Goal: Task Accomplishment & Management: Use online tool/utility

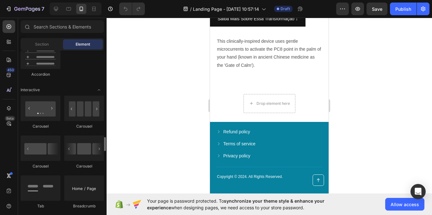
scroll to position [632, 0]
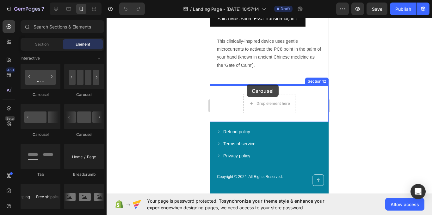
drag, startPoint x: 297, startPoint y: 137, endPoint x: 246, endPoint y: 84, distance: 72.9
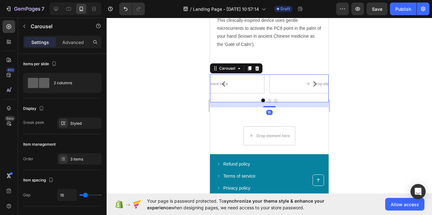
scroll to position [1517, 0]
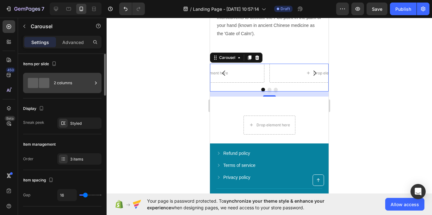
click at [55, 86] on div "2 columns" at bounding box center [73, 83] width 39 height 15
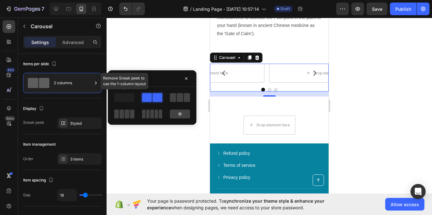
click at [128, 98] on span at bounding box center [124, 97] width 20 height 9
click at [183, 79] on button "button" at bounding box center [186, 78] width 10 height 10
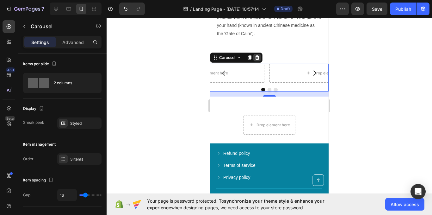
click at [255, 56] on icon at bounding box center [256, 57] width 5 height 5
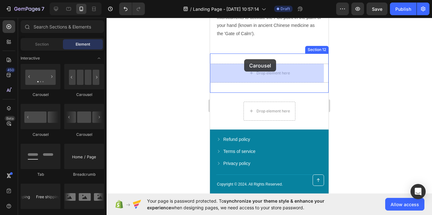
drag, startPoint x: 254, startPoint y: 104, endPoint x: 243, endPoint y: 58, distance: 47.4
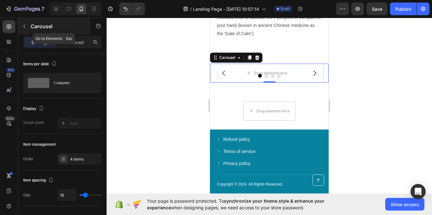
click at [22, 27] on icon "button" at bounding box center [24, 26] width 5 height 5
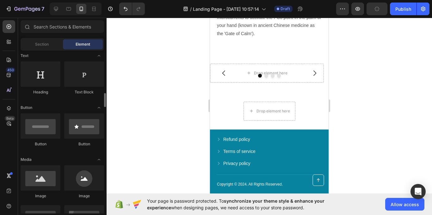
scroll to position [126, 0]
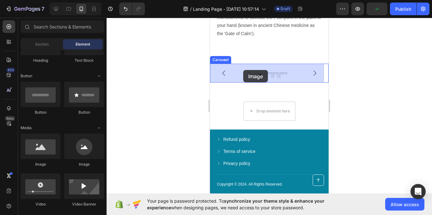
drag, startPoint x: 251, startPoint y: 170, endPoint x: 243, endPoint y: 70, distance: 100.5
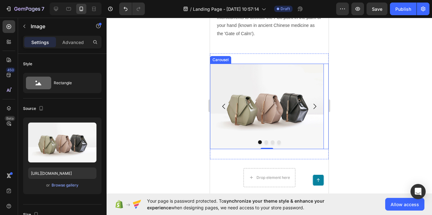
click at [311, 104] on icon "Carousel Next Arrow" at bounding box center [315, 106] width 8 height 8
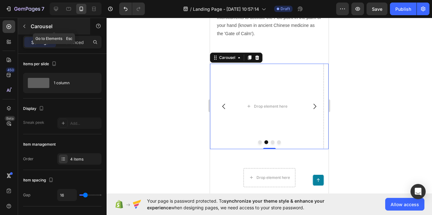
click at [23, 25] on icon "button" at bounding box center [24, 26] width 5 height 5
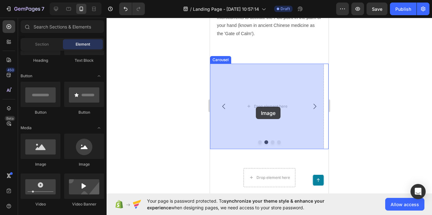
drag, startPoint x: 253, startPoint y: 170, endPoint x: 260, endPoint y: 104, distance: 66.1
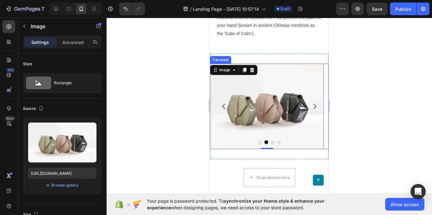
click at [309, 110] on button "Carousel Next Arrow" at bounding box center [315, 106] width 18 height 18
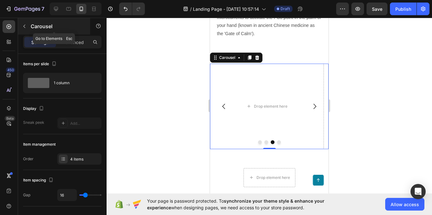
click at [24, 26] on icon "button" at bounding box center [24, 26] width 2 height 3
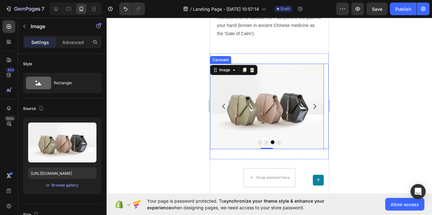
click at [311, 107] on icon "Carousel Next Arrow" at bounding box center [315, 106] width 8 height 8
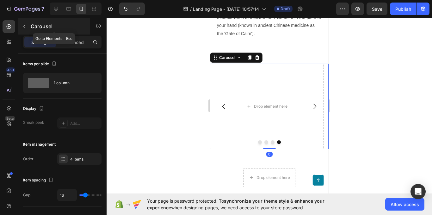
click at [24, 25] on icon "button" at bounding box center [24, 26] width 5 height 5
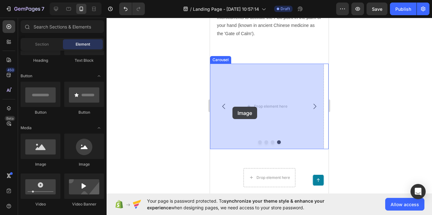
drag, startPoint x: 252, startPoint y: 170, endPoint x: 228, endPoint y: 106, distance: 67.8
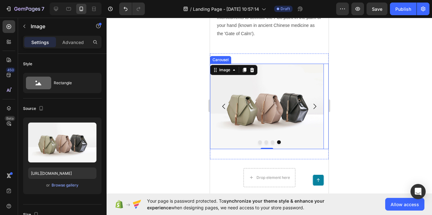
click at [226, 104] on icon "Carousel Back Arrow" at bounding box center [224, 106] width 8 height 8
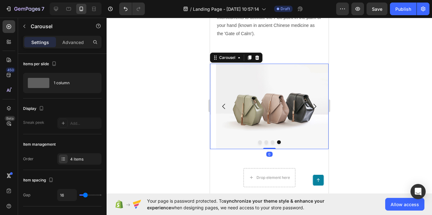
click at [226, 105] on icon "Carousel Back Arrow" at bounding box center [224, 106] width 8 height 8
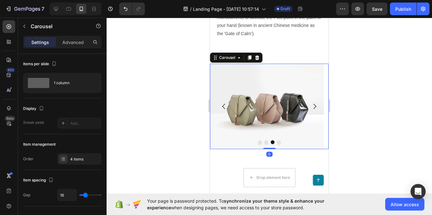
click at [226, 105] on icon "Carousel Back Arrow" at bounding box center [224, 106] width 8 height 8
click at [249, 102] on img at bounding box center [267, 106] width 114 height 85
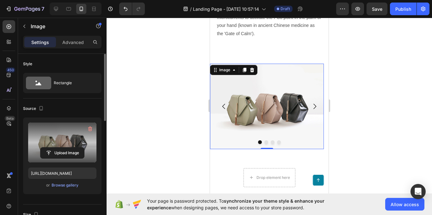
click at [60, 137] on label at bounding box center [62, 142] width 68 height 40
click at [60, 147] on input "file" at bounding box center [62, 152] width 44 height 11
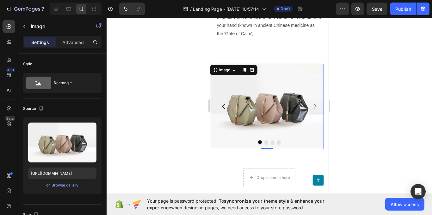
click at [254, 125] on img at bounding box center [267, 106] width 114 height 85
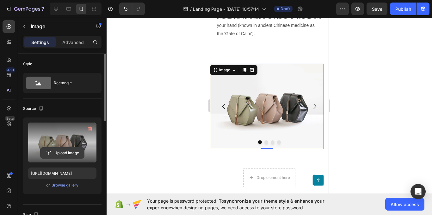
click at [64, 151] on input "file" at bounding box center [62, 152] width 44 height 11
click at [66, 138] on label at bounding box center [62, 142] width 68 height 40
click at [66, 147] on input "file" at bounding box center [62, 152] width 44 height 11
type input "C:\fakepath\Sleep-Aid-Device-for-Adults-Sleep-Help-Anxiety-Insomnia-Relief-Devi…"
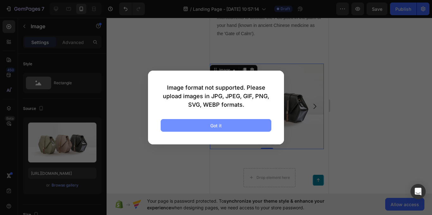
click at [208, 125] on button "Got it" at bounding box center [216, 125] width 111 height 13
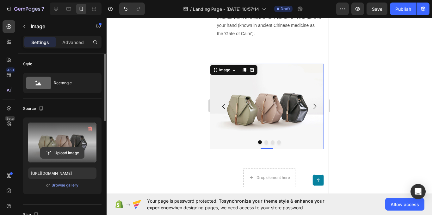
click at [71, 155] on input "file" at bounding box center [62, 152] width 44 height 11
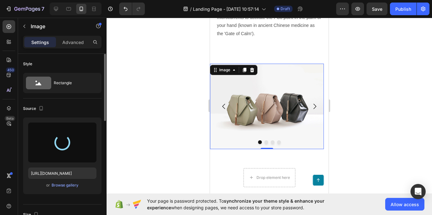
type input "https://cdn.shopify.com/s/files/1/0699/2068/6134/files/gempages_586427923188155…"
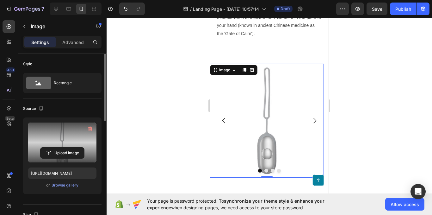
click at [170, 154] on div at bounding box center [268, 116] width 325 height 197
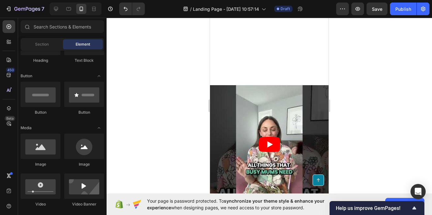
scroll to position [1359, 0]
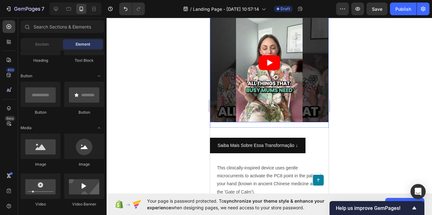
click at [267, 63] on icon "Play" at bounding box center [270, 62] width 6 height 6
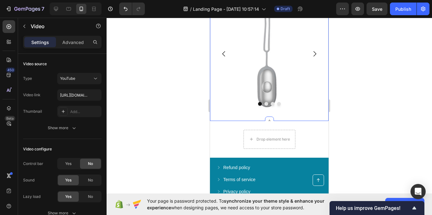
scroll to position [1548, 0]
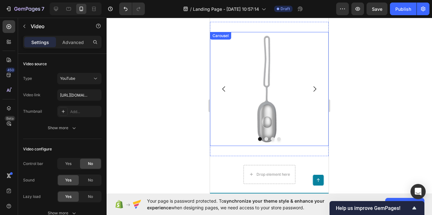
click at [313, 90] on icon "Carousel Next Arrow" at bounding box center [315, 89] width 8 height 8
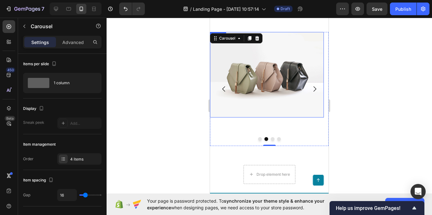
click at [235, 83] on img at bounding box center [267, 74] width 114 height 85
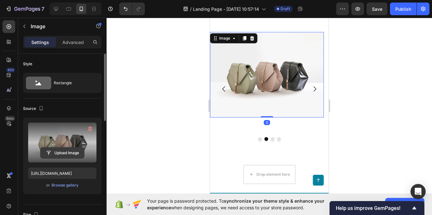
click at [64, 150] on input "file" at bounding box center [62, 152] width 44 height 11
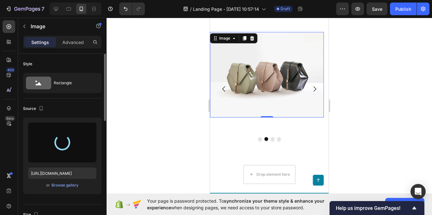
type input "https://cdn.shopify.com/s/files/1/0699/2068/6134/files/gempages_586427923188155…"
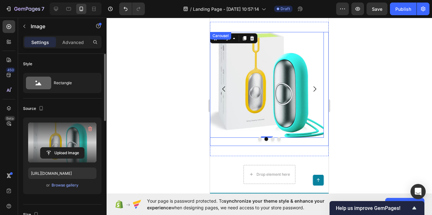
click at [311, 91] on icon "Carousel Next Arrow" at bounding box center [315, 89] width 8 height 8
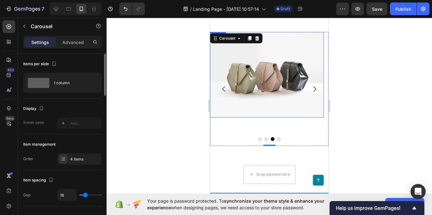
click at [241, 84] on img at bounding box center [267, 74] width 114 height 85
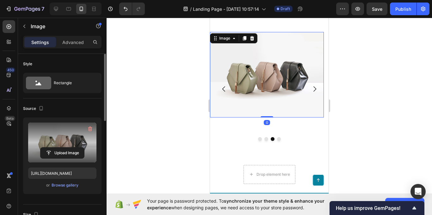
click at [62, 142] on label at bounding box center [62, 142] width 68 height 40
click at [62, 147] on input "file" at bounding box center [62, 152] width 44 height 11
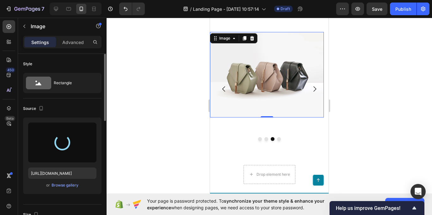
type input "https://cdn.shopify.com/s/files/1/0699/2068/6134/files/gempages_586427923188155…"
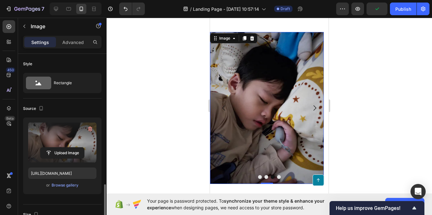
scroll to position [158, 0]
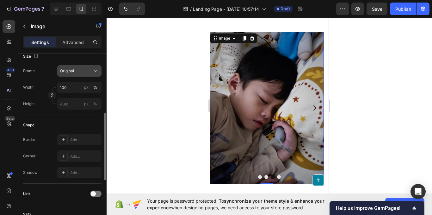
drag, startPoint x: 85, startPoint y: 64, endPoint x: 80, endPoint y: 69, distance: 7.4
click at [84, 64] on div "Size Frame Original Width 100 px % Height px %" at bounding box center [62, 80] width 78 height 69
click at [83, 71] on div "Original" at bounding box center [75, 71] width 31 height 6
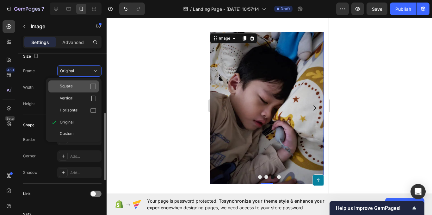
click at [91, 87] on icon at bounding box center [93, 86] width 6 height 6
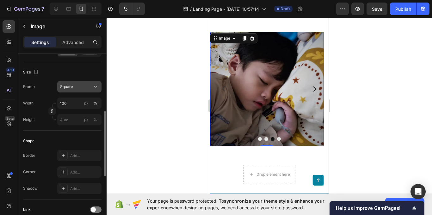
click at [88, 87] on div "Square" at bounding box center [75, 87] width 31 height 6
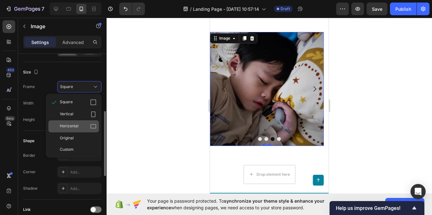
click at [91, 122] on div "Horizontal" at bounding box center [73, 126] width 51 height 12
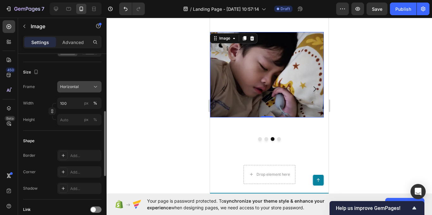
click at [87, 88] on div "Horizontal" at bounding box center [75, 87] width 31 height 6
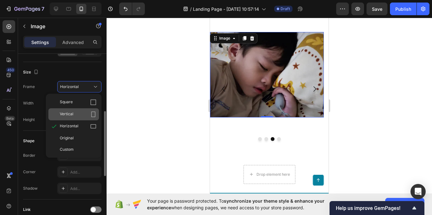
click at [89, 112] on div "Vertical" at bounding box center [78, 114] width 37 height 6
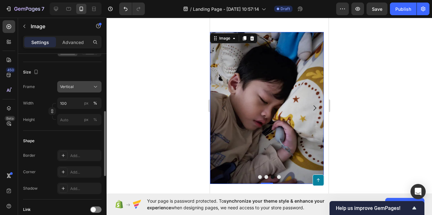
click at [87, 88] on div "Vertical" at bounding box center [75, 87] width 31 height 6
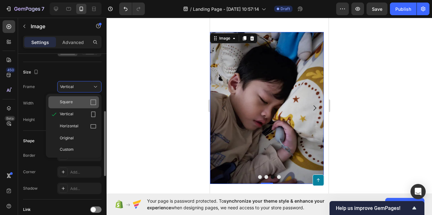
click at [92, 105] on icon at bounding box center [93, 102] width 6 height 6
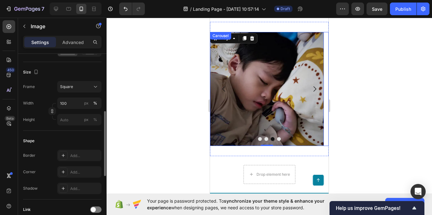
click at [223, 91] on icon "Carousel Back Arrow" at bounding box center [224, 89] width 8 height 8
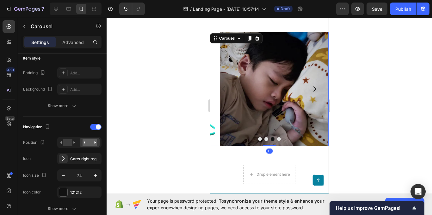
scroll to position [0, 0]
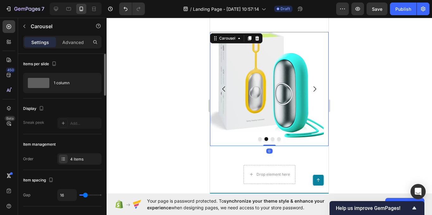
click at [223, 91] on icon "Carousel Back Arrow" at bounding box center [224, 89] width 8 height 8
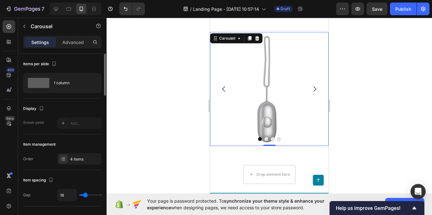
click at [312, 93] on button "Carousel Next Arrow" at bounding box center [315, 89] width 18 height 18
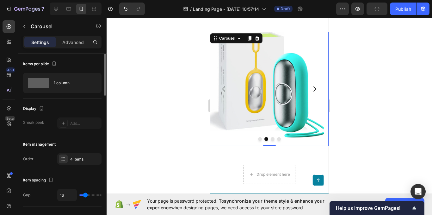
click at [312, 93] on button "Carousel Next Arrow" at bounding box center [315, 89] width 18 height 18
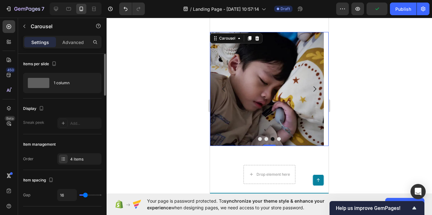
click at [312, 93] on button "Carousel Next Arrow" at bounding box center [315, 89] width 18 height 18
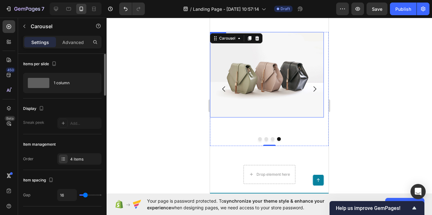
click at [239, 96] on img at bounding box center [267, 74] width 114 height 85
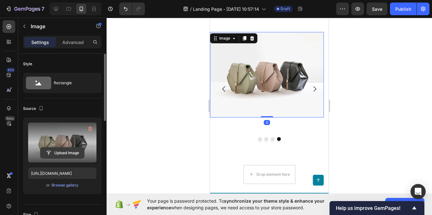
click at [65, 149] on input "file" at bounding box center [62, 152] width 44 height 11
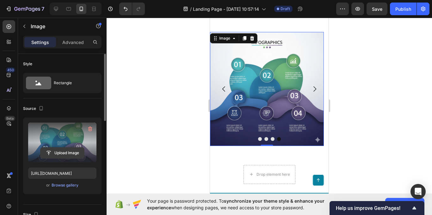
click at [63, 152] on input "file" at bounding box center [62, 152] width 44 height 11
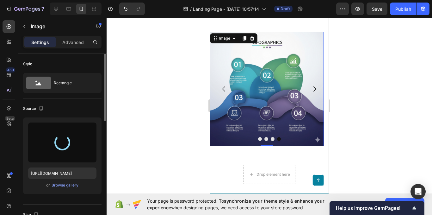
type input "https://cdn.shopify.com/s/files/1/0699/2068/6134/files/gempages_586427923188155…"
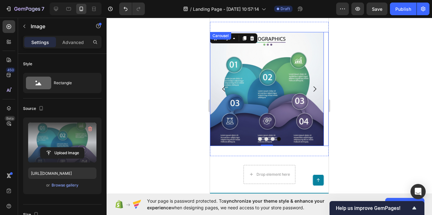
click at [224, 86] on icon "Carousel Back Arrow" at bounding box center [224, 89] width 8 height 8
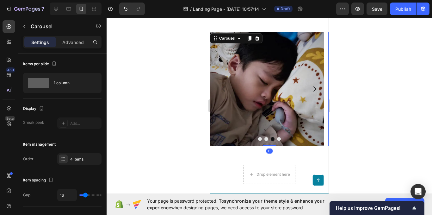
click at [224, 86] on icon "Carousel Back Arrow" at bounding box center [224, 89] width 8 height 8
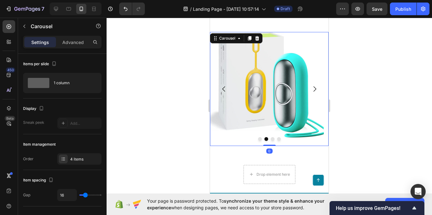
click at [224, 86] on icon "Carousel Back Arrow" at bounding box center [224, 89] width 8 height 8
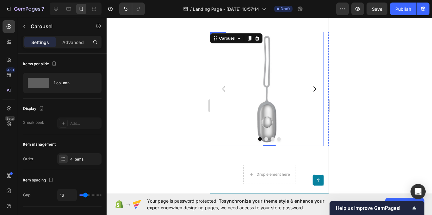
click at [393, 137] on div at bounding box center [268, 116] width 325 height 197
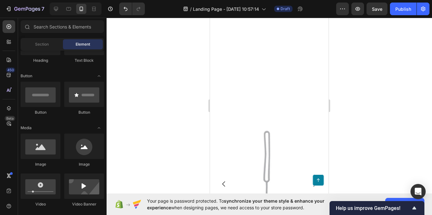
scroll to position [1580, 0]
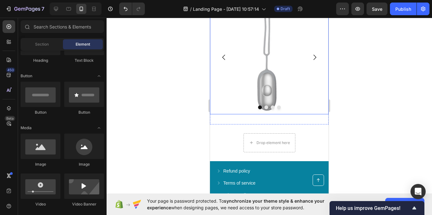
click at [311, 57] on icon "Carousel Next Arrow" at bounding box center [315, 57] width 8 height 8
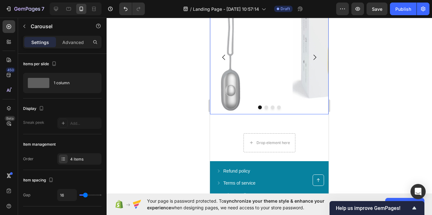
click at [311, 57] on icon "Carousel Next Arrow" at bounding box center [315, 57] width 8 height 8
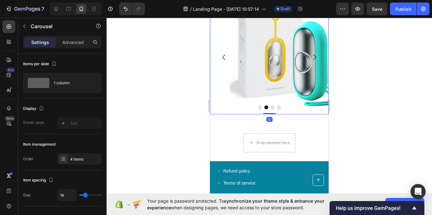
click at [311, 57] on icon "Carousel Next Arrow" at bounding box center [315, 57] width 8 height 8
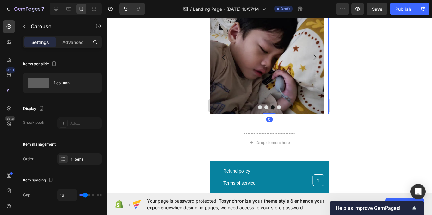
click at [311, 57] on icon "Carousel Next Arrow" at bounding box center [315, 57] width 8 height 8
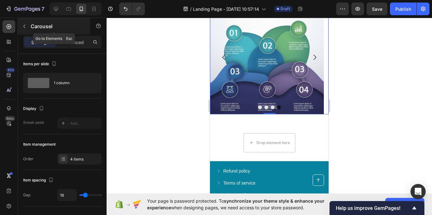
click at [23, 27] on icon "button" at bounding box center [24, 26] width 5 height 5
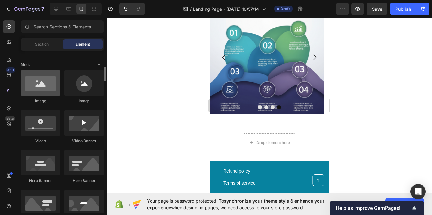
scroll to position [253, 0]
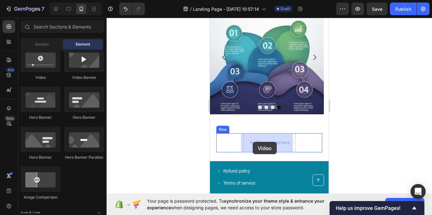
drag, startPoint x: 243, startPoint y: 141, endPoint x: 253, endPoint y: 142, distance: 9.8
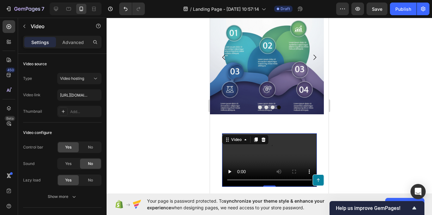
scroll to position [1612, 0]
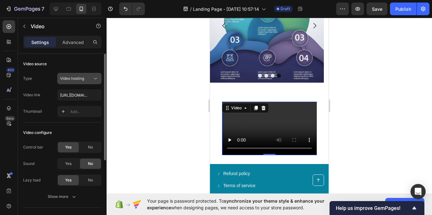
click at [66, 82] on button "Video hosting" at bounding box center [79, 78] width 44 height 11
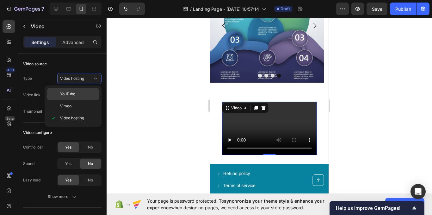
click at [72, 91] on span "YouTube" at bounding box center [67, 94] width 15 height 6
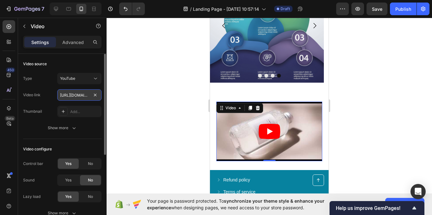
click at [79, 97] on input "https://www.youtube.com/watch?v=drIt4RH_kyQ" at bounding box center [79, 94] width 44 height 11
paste input "youtube.com/shorts/-UohFn-GTfE?si=wzE19-J4AXaM3WAC"
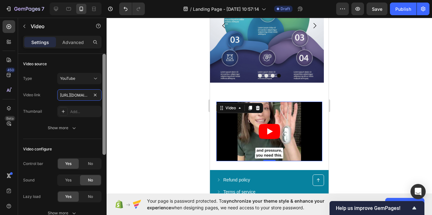
scroll to position [0, 92]
type input "https://youtube.com/shorts/-UohFn-GTfE?si=wzE19-J4AXaM3WAC"
click at [45, 103] on div "Type YouTube Video link https://youtube.com/shorts/-UohFn-GTfE?si=wzE19-J4AXaM3…" at bounding box center [62, 95] width 78 height 44
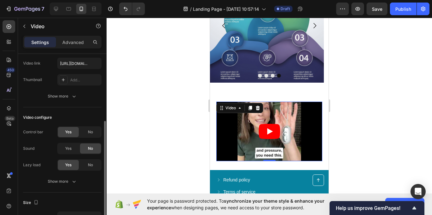
scroll to position [63, 0]
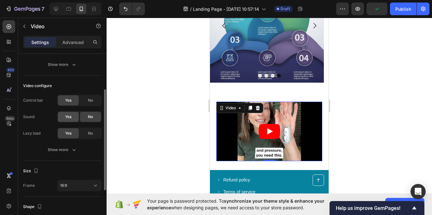
click at [65, 117] on span "Yes" at bounding box center [68, 117] width 6 height 6
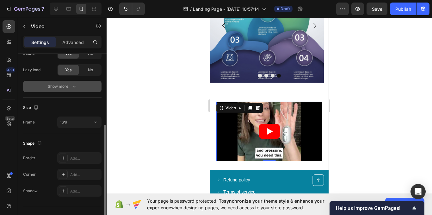
click at [72, 88] on icon "button" at bounding box center [74, 86] width 6 height 6
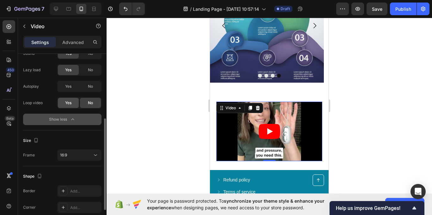
click at [66, 106] on div "Yes" at bounding box center [68, 103] width 21 height 10
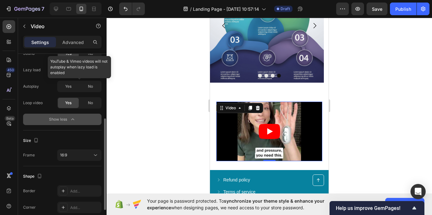
click at [67, 88] on div at bounding box center [79, 86] width 44 height 11
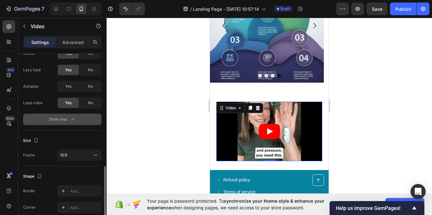
scroll to position [158, 0]
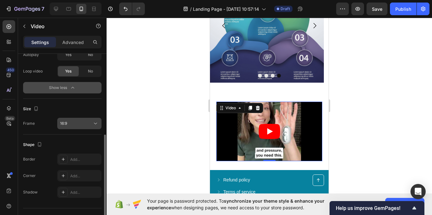
click at [91, 126] on button "16:9" at bounding box center [79, 123] width 44 height 11
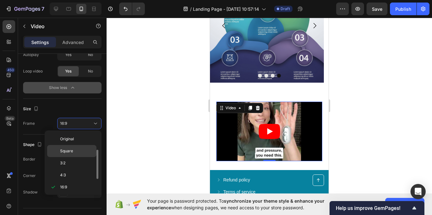
scroll to position [11, 0]
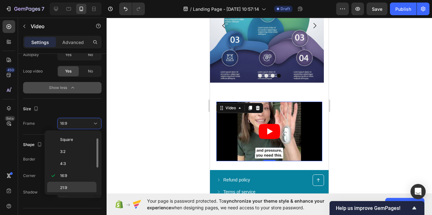
click at [67, 185] on span "21:9" at bounding box center [63, 188] width 7 height 6
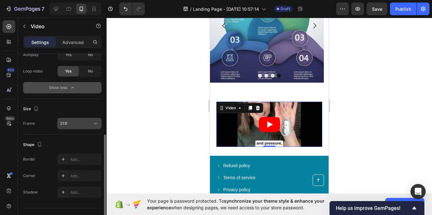
click at [71, 121] on div "21:9" at bounding box center [76, 123] width 32 height 6
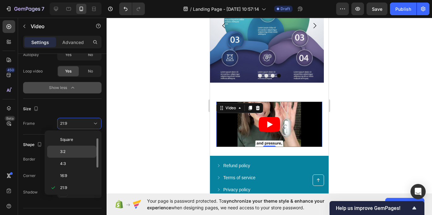
click at [70, 152] on p "3:2" at bounding box center [76, 152] width 33 height 6
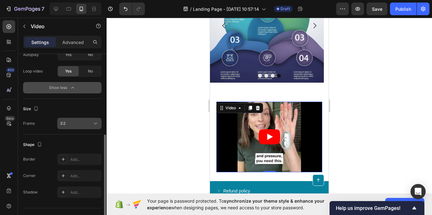
click at [73, 123] on div "3:2" at bounding box center [76, 123] width 32 height 6
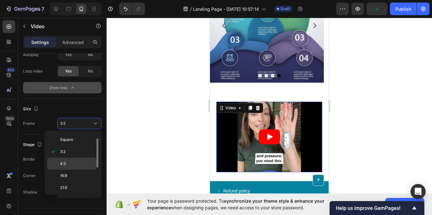
click at [70, 160] on div "4:3" at bounding box center [71, 163] width 49 height 12
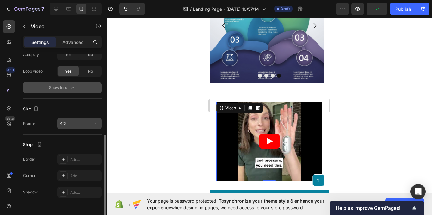
click at [76, 124] on div "4:3" at bounding box center [76, 123] width 32 height 6
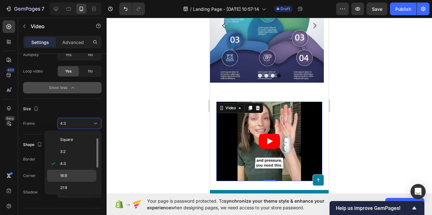
click at [76, 174] on p "16:9" at bounding box center [76, 176] width 33 height 6
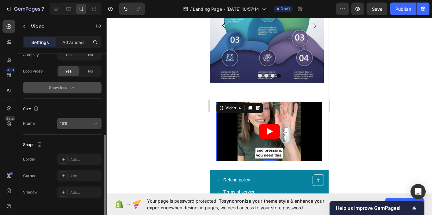
click at [82, 122] on div "16:9" at bounding box center [76, 123] width 32 height 6
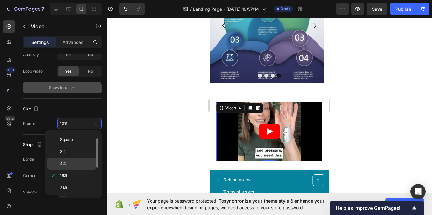
click at [75, 164] on p "4:3" at bounding box center [76, 164] width 33 height 6
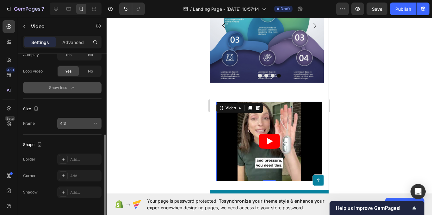
click at [81, 127] on button "4:3" at bounding box center [79, 123] width 44 height 11
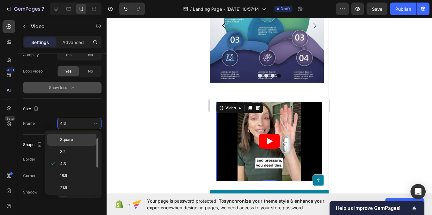
click at [79, 139] on p "Square" at bounding box center [76, 140] width 33 height 6
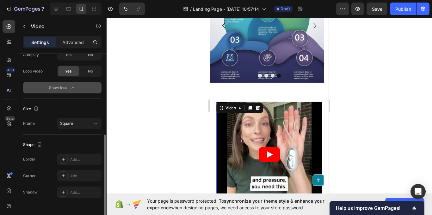
click at [76, 101] on div "Size Frame Square" at bounding box center [62, 117] width 78 height 36
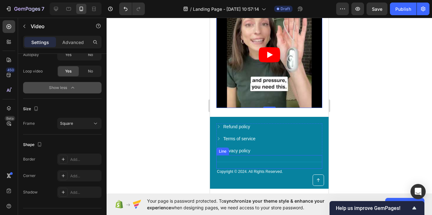
scroll to position [1675, 0]
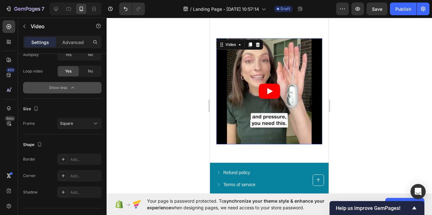
drag, startPoint x: 266, startPoint y: 138, endPoint x: 265, endPoint y: 147, distance: 9.5
click at [265, 147] on div "Video 30" at bounding box center [269, 95] width 106 height 115
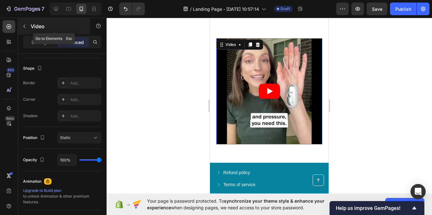
click at [25, 22] on button "button" at bounding box center [24, 26] width 10 height 10
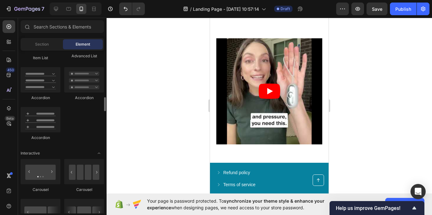
scroll to position [411, 0]
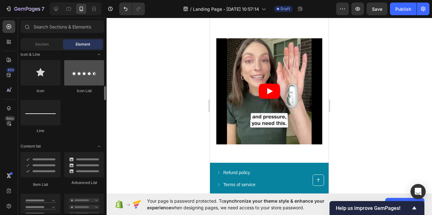
click at [86, 83] on div at bounding box center [84, 72] width 40 height 25
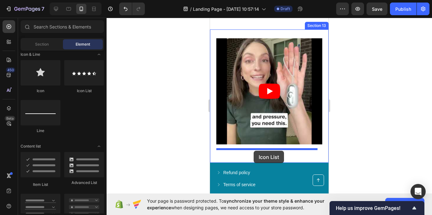
drag, startPoint x: 293, startPoint y: 94, endPoint x: 418, endPoint y: 164, distance: 143.7
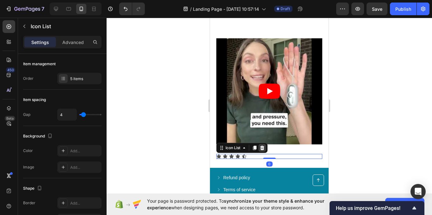
click at [262, 145] on icon at bounding box center [261, 147] width 5 height 5
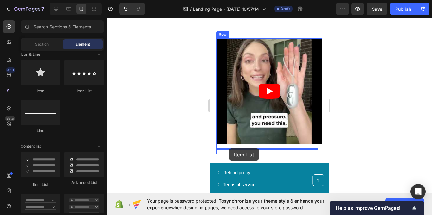
drag, startPoint x: 252, startPoint y: 185, endPoint x: 229, endPoint y: 148, distance: 43.1
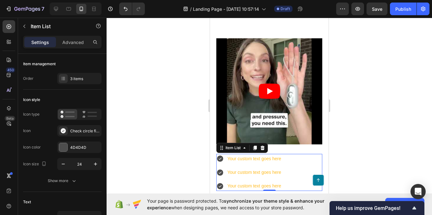
click at [219, 155] on icon at bounding box center [220, 158] width 6 height 6
click at [69, 132] on div "Check circle filled" at bounding box center [79, 130] width 44 height 11
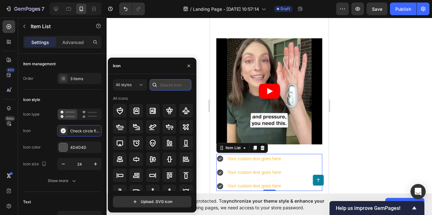
click at [166, 85] on input "text" at bounding box center [170, 84] width 42 height 11
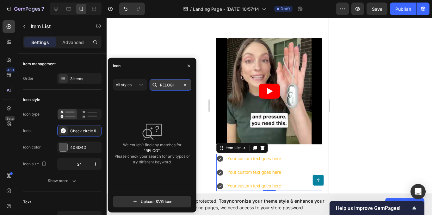
type input "RELOGIO"
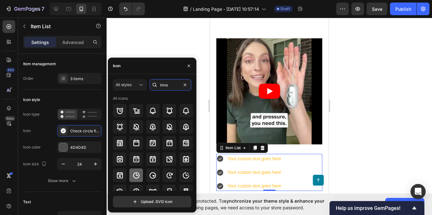
type input "time"
click at [135, 173] on icon at bounding box center [136, 175] width 8 height 8
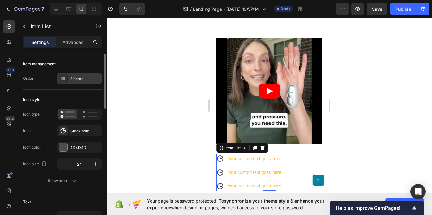
click at [66, 79] on div at bounding box center [63, 78] width 9 height 9
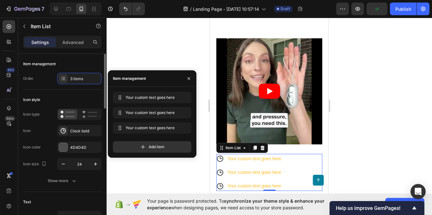
click at [46, 132] on div "Icon Clock bold" at bounding box center [62, 130] width 78 height 11
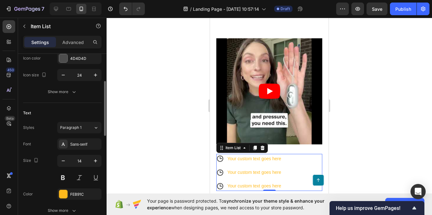
scroll to position [0, 0]
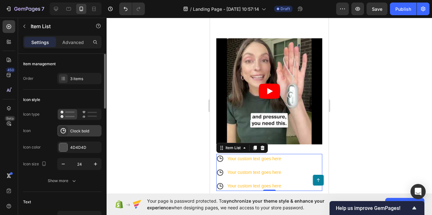
click at [68, 135] on div "Clock bold" at bounding box center [79, 130] width 44 height 11
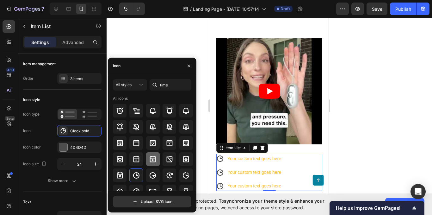
click at [154, 159] on icon at bounding box center [153, 159] width 8 height 8
click at [136, 170] on div at bounding box center [136, 175] width 14 height 14
click at [137, 202] on input "file" at bounding box center [152, 201] width 78 height 11
click at [192, 63] on button "button" at bounding box center [189, 66] width 10 height 10
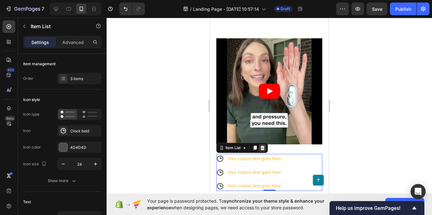
click at [262, 145] on icon at bounding box center [262, 147] width 4 height 4
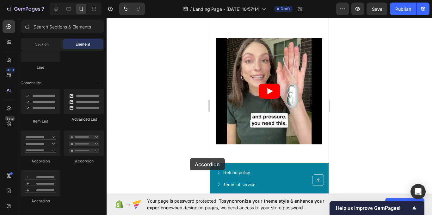
scroll to position [1683, 0]
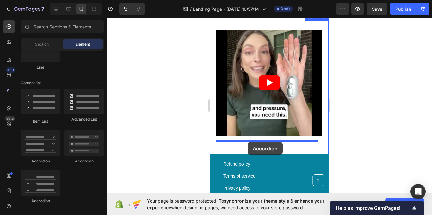
drag, startPoint x: 288, startPoint y: 166, endPoint x: 244, endPoint y: 140, distance: 51.0
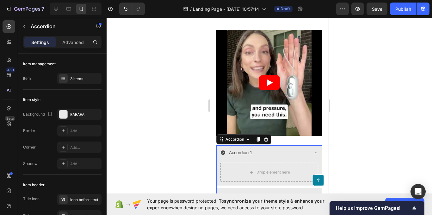
click at [163, 143] on div at bounding box center [268, 116] width 325 height 197
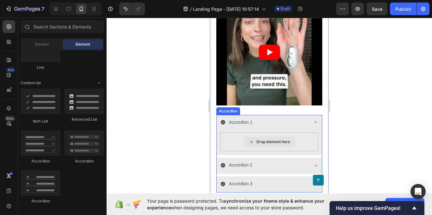
scroll to position [1715, 0]
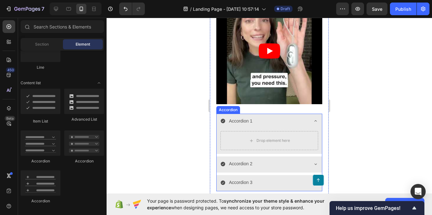
click at [222, 118] on icon at bounding box center [223, 120] width 4 height 4
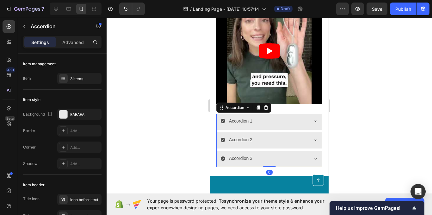
click at [222, 118] on icon at bounding box center [223, 120] width 4 height 4
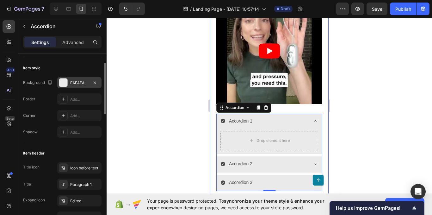
scroll to position [63, 0]
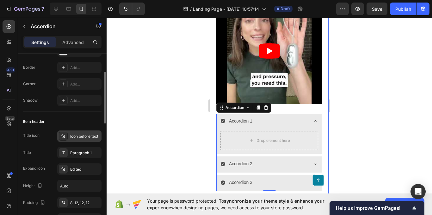
click at [64, 133] on div at bounding box center [63, 135] width 9 height 9
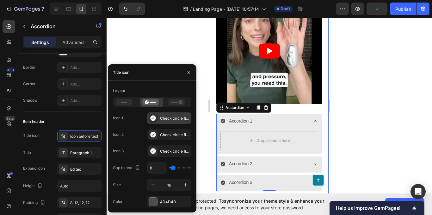
click at [153, 119] on icon at bounding box center [152, 117] width 5 height 5
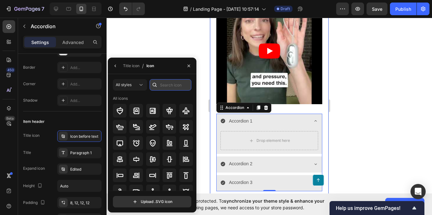
click at [165, 86] on input "text" at bounding box center [170, 84] width 42 height 11
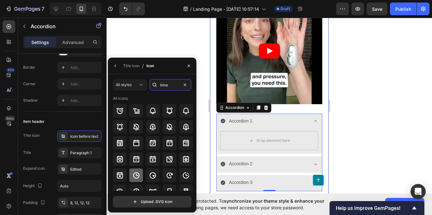
type input "time"
click at [138, 172] on icon at bounding box center [136, 175] width 8 height 8
click at [174, 33] on div at bounding box center [268, 116] width 325 height 197
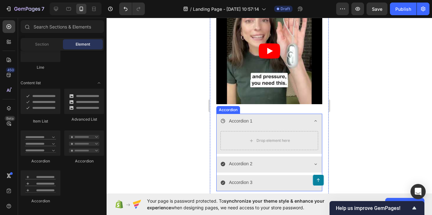
scroll to position [1747, 0]
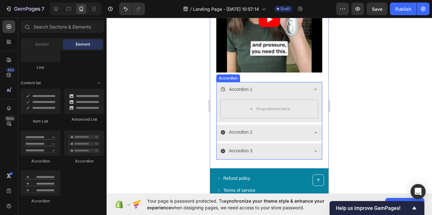
click at [222, 130] on icon at bounding box center [223, 132] width 4 height 4
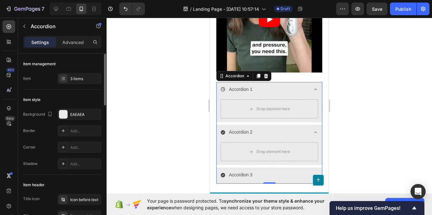
scroll to position [63, 0]
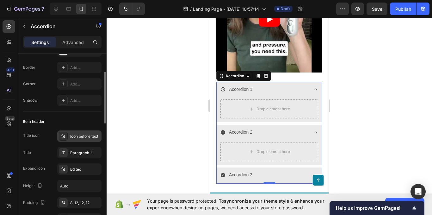
click at [74, 134] on div "Icon before text" at bounding box center [85, 136] width 30 height 6
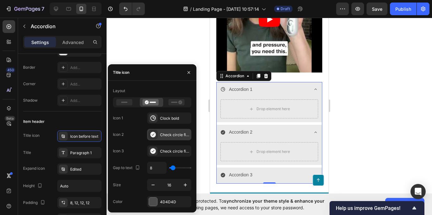
click at [156, 136] on icon at bounding box center [153, 134] width 6 height 6
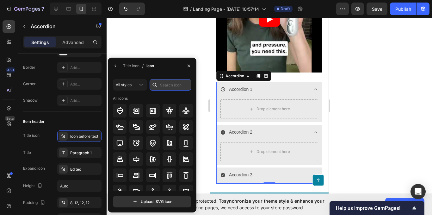
click at [166, 87] on input "text" at bounding box center [170, 84] width 42 height 11
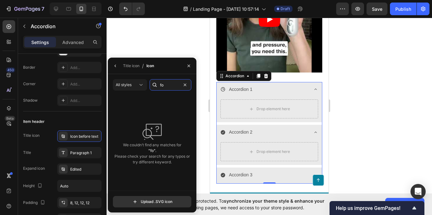
type input "f"
type input "natural"
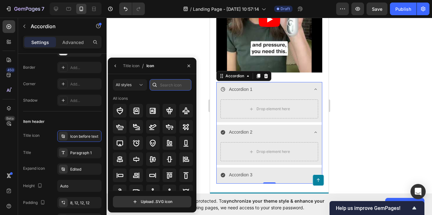
paste input "sheet"
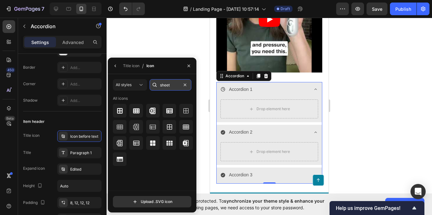
paste input "natural"
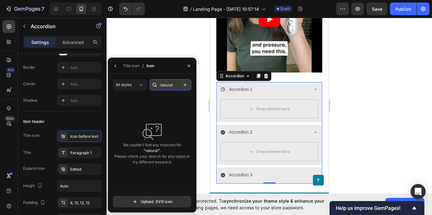
paste input "planta"
type input "planta"
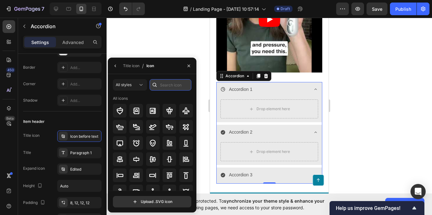
paste input "tree"
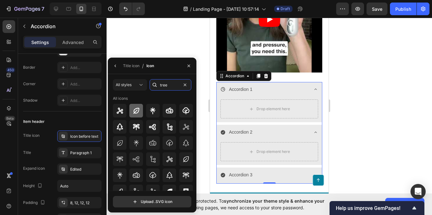
type input "tree"
click at [137, 112] on icon at bounding box center [136, 110] width 6 height 6
click at [174, 43] on div at bounding box center [268, 116] width 325 height 197
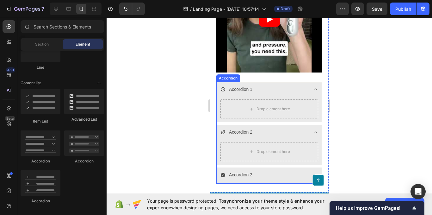
click at [224, 173] on icon at bounding box center [223, 175] width 4 height 4
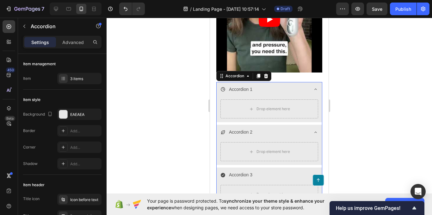
click at [222, 173] on icon at bounding box center [223, 175] width 4 height 4
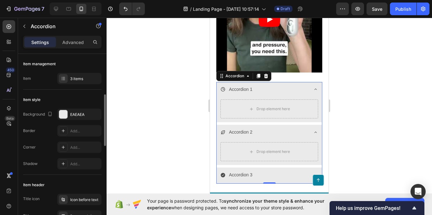
scroll to position [32, 0]
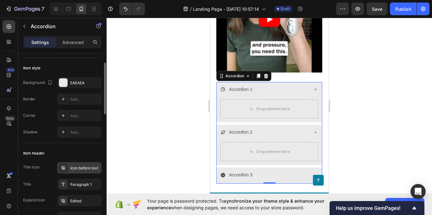
click at [65, 172] on div "Icon before text" at bounding box center [79, 167] width 44 height 11
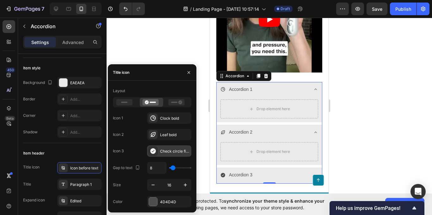
click at [155, 152] on icon at bounding box center [152, 150] width 5 height 5
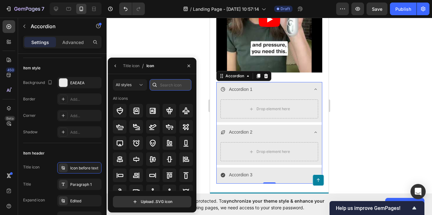
click at [168, 87] on input "text" at bounding box center [170, 84] width 42 height 11
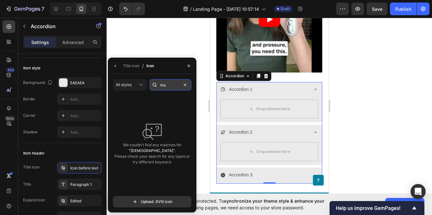
type input "m"
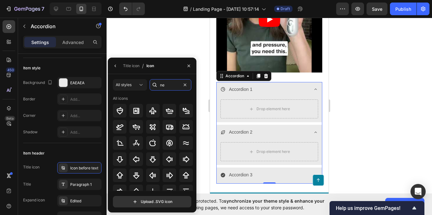
type input "n"
paste input "bag"
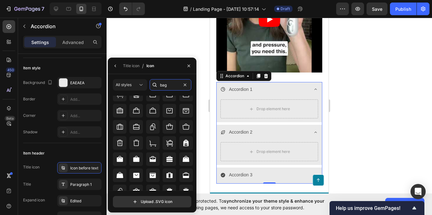
scroll to position [106, 0]
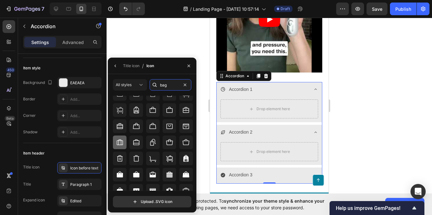
type input "bag"
click at [121, 146] on icon at bounding box center [120, 142] width 8 height 8
click at [173, 40] on div at bounding box center [268, 116] width 325 height 197
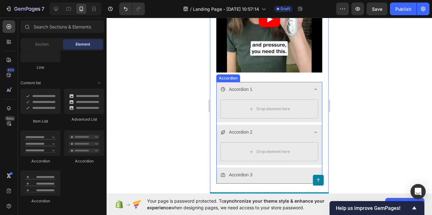
click at [222, 172] on icon at bounding box center [222, 174] width 5 height 5
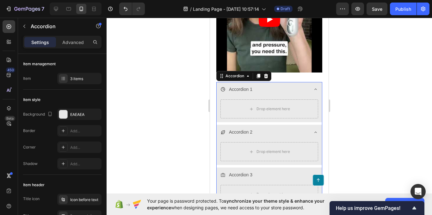
click at [189, 140] on div at bounding box center [268, 116] width 325 height 197
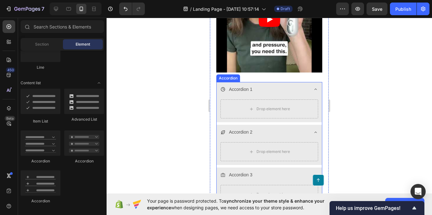
click at [224, 172] on icon at bounding box center [222, 174] width 5 height 5
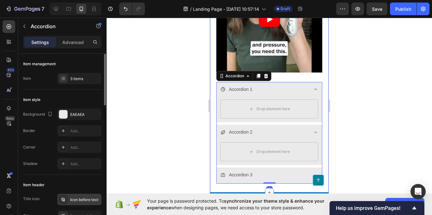
click at [64, 201] on icon at bounding box center [63, 199] width 5 height 5
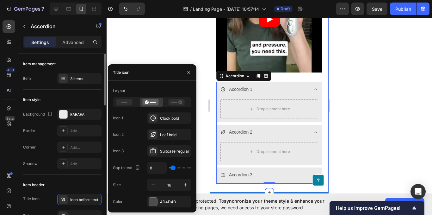
scroll to position [63, 0]
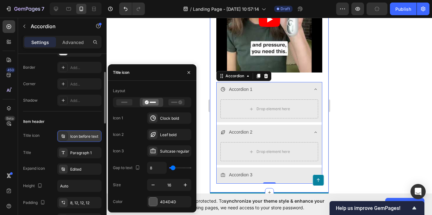
click at [62, 138] on div at bounding box center [63, 135] width 9 height 9
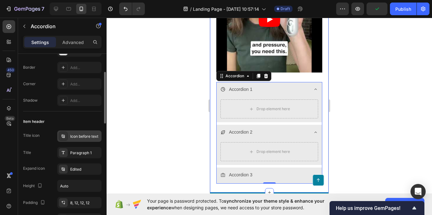
click at [85, 139] on div "Icon before text" at bounding box center [79, 135] width 44 height 11
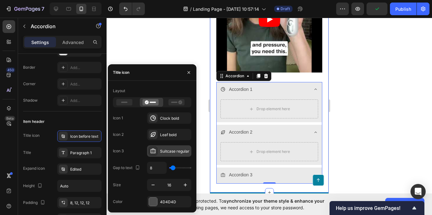
click at [153, 153] on icon at bounding box center [153, 151] width 6 height 6
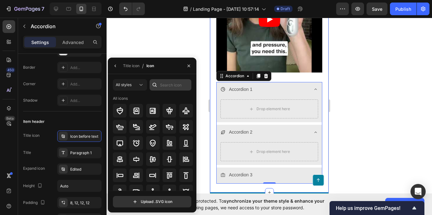
click at [159, 83] on div at bounding box center [154, 84] width 10 height 11
paste input "bag"
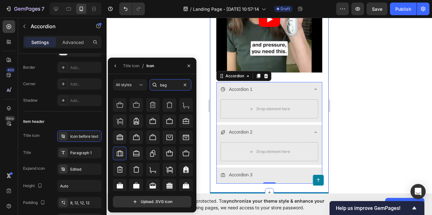
scroll to position [126, 0]
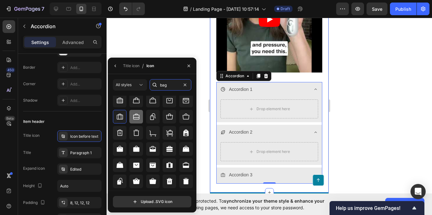
type input "bag"
click at [139, 113] on div at bounding box center [136, 117] width 14 height 14
click at [180, 35] on div at bounding box center [268, 116] width 325 height 197
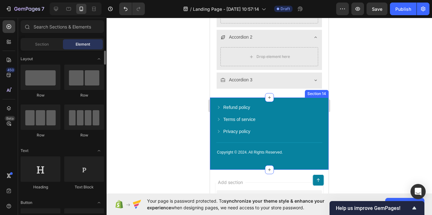
scroll to position [63, 0]
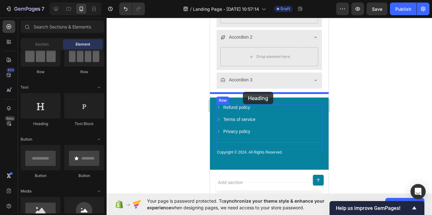
drag, startPoint x: 252, startPoint y: 127, endPoint x: 243, endPoint y: 92, distance: 36.6
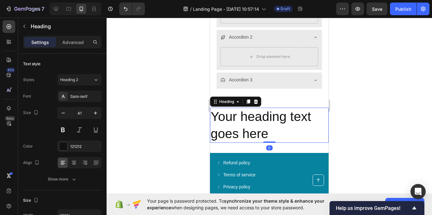
click at [276, 131] on h2 "Your heading text goes here" at bounding box center [269, 124] width 118 height 35
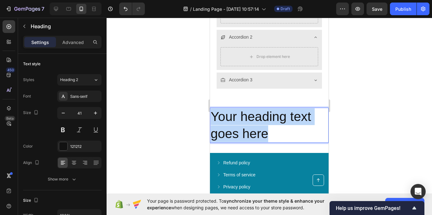
drag, startPoint x: 273, startPoint y: 130, endPoint x: 209, endPoint y: 113, distance: 66.5
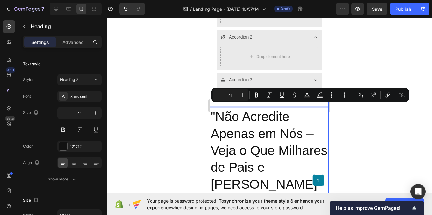
scroll to position [1858, 0]
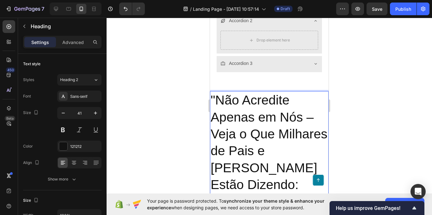
click at [176, 119] on div at bounding box center [268, 116] width 325 height 197
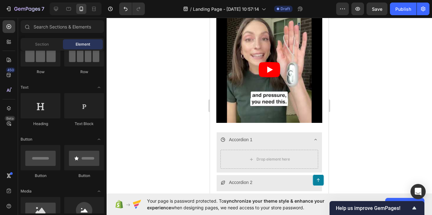
scroll to position [1844, 0]
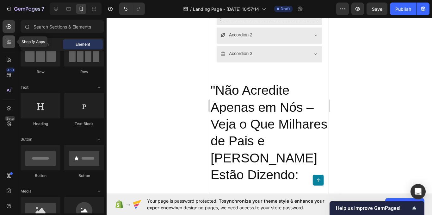
click at [8, 44] on icon at bounding box center [8, 43] width 2 height 2
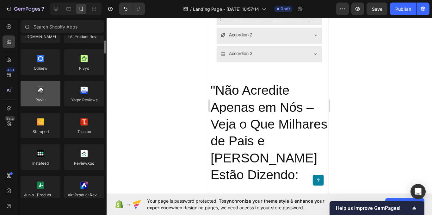
click at [43, 94] on div at bounding box center [41, 93] width 40 height 25
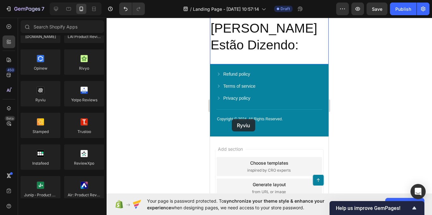
scroll to position [1970, 0]
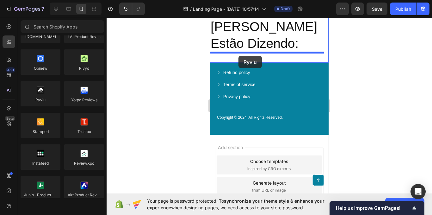
drag, startPoint x: 252, startPoint y: 112, endPoint x: 238, endPoint y: 56, distance: 58.3
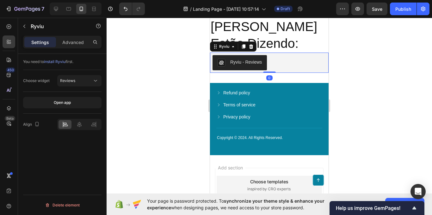
click at [241, 62] on div "Ryviu - Reviews" at bounding box center [246, 62] width 32 height 7
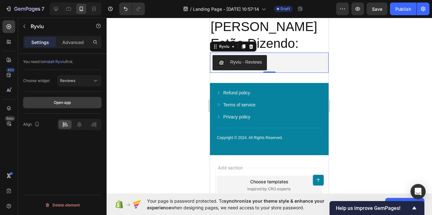
click at [70, 105] on button "Open app" at bounding box center [62, 102] width 78 height 11
click at [164, 102] on div at bounding box center [268, 116] width 325 height 197
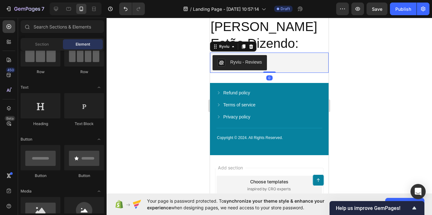
click at [261, 62] on div "Ryviu - Reviews" at bounding box center [246, 62] width 32 height 7
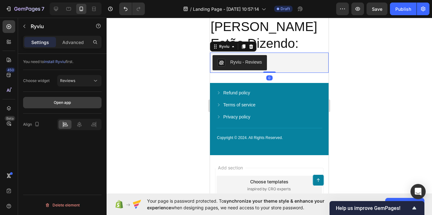
click at [75, 106] on button "Open app" at bounding box center [62, 102] width 78 height 11
click at [250, 46] on icon at bounding box center [251, 46] width 4 height 4
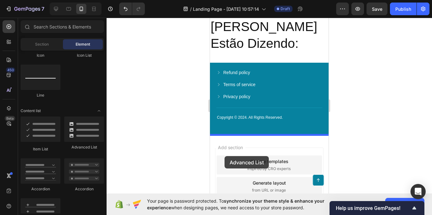
scroll to position [1977, 0]
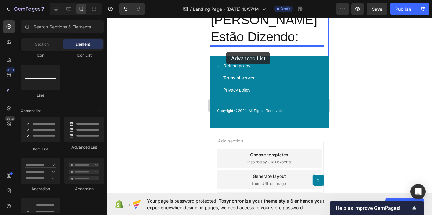
drag, startPoint x: 289, startPoint y: 152, endPoint x: 226, endPoint y: 52, distance: 118.5
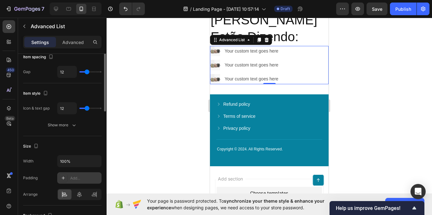
scroll to position [0, 0]
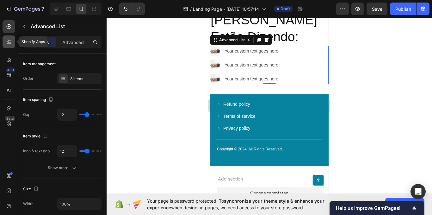
click at [11, 42] on icon at bounding box center [9, 42] width 6 height 6
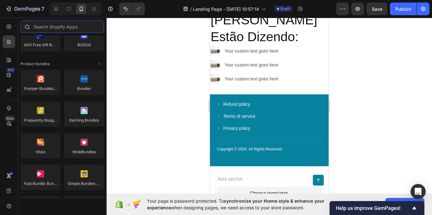
click at [50, 27] on input "text" at bounding box center [62, 26] width 83 height 13
paste input "Trustpilo"
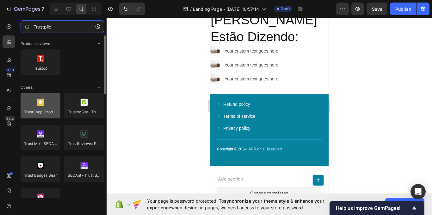
type input "Trustpilo"
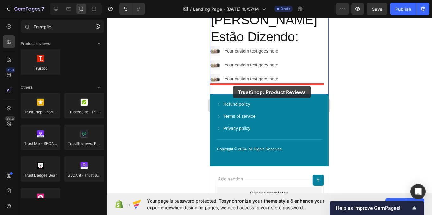
drag, startPoint x: 252, startPoint y: 129, endPoint x: 233, endPoint y: 86, distance: 47.3
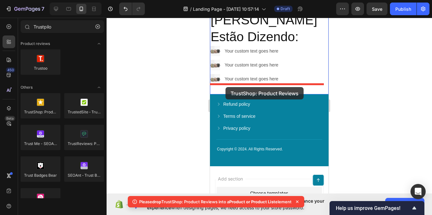
drag, startPoint x: 246, startPoint y: 120, endPoint x: 225, endPoint y: 87, distance: 39.0
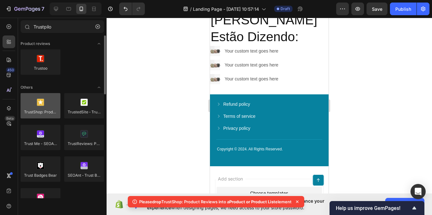
click at [52, 106] on div at bounding box center [41, 105] width 40 height 25
click at [46, 106] on div at bounding box center [41, 105] width 40 height 25
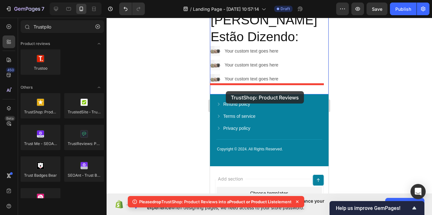
drag, startPoint x: 253, startPoint y: 125, endPoint x: 226, endPoint y: 91, distance: 44.0
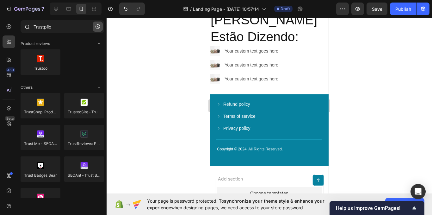
click at [98, 26] on icon "button" at bounding box center [97, 26] width 4 height 4
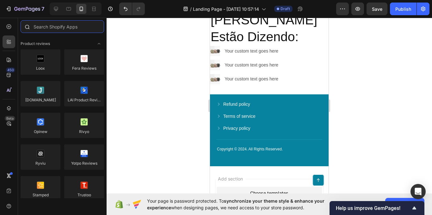
click at [57, 29] on input "text" at bounding box center [62, 26] width 83 height 13
paste input "Okendo"
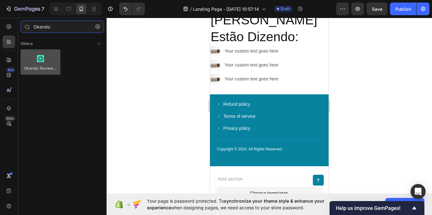
type input "Okendo"
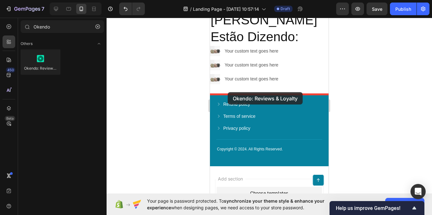
drag, startPoint x: 249, startPoint y: 89, endPoint x: 228, endPoint y: 92, distance: 21.4
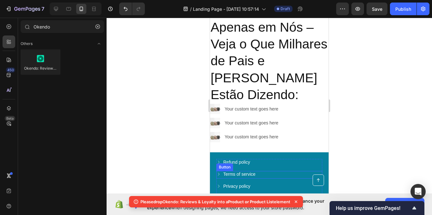
scroll to position [1913, 0]
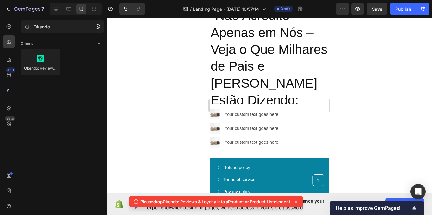
click at [298, 201] on icon at bounding box center [296, 201] width 6 height 6
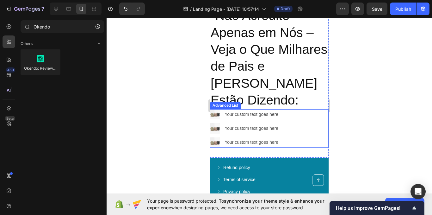
click at [299, 114] on div "Image Your custom text goes here Text Block Image Your custom text goes here Te…" at bounding box center [269, 128] width 118 height 38
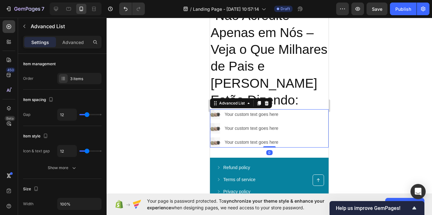
click at [265, 104] on icon at bounding box center [266, 103] width 4 height 4
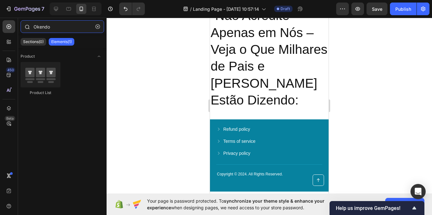
click at [55, 26] on input "Okendo" at bounding box center [62, 26] width 83 height 13
click at [6, 40] on icon at bounding box center [9, 42] width 6 height 6
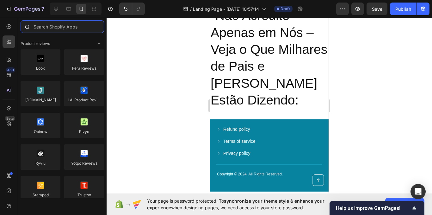
click at [59, 26] on input "text" at bounding box center [62, 26] width 83 height 13
paste input "Okendo"
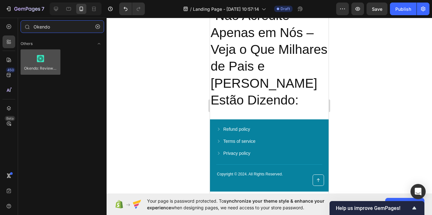
type input "Okendo"
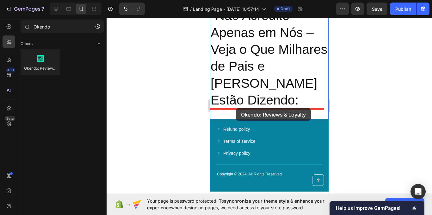
drag, startPoint x: 247, startPoint y: 85, endPoint x: 236, endPoint y: 108, distance: 25.9
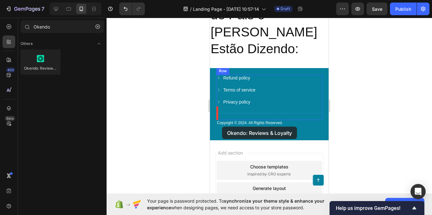
scroll to position [1969, 0]
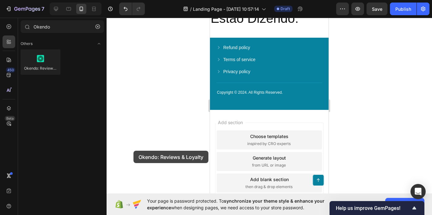
drag, startPoint x: 40, startPoint y: 58, endPoint x: 135, endPoint y: 139, distance: 124.4
click at [134, 0] on div "7 / Landing Page - Sep 28, 10:57:14 Draft Preview Save Publish 450 Beta Okendo …" at bounding box center [216, 0] width 432 height 0
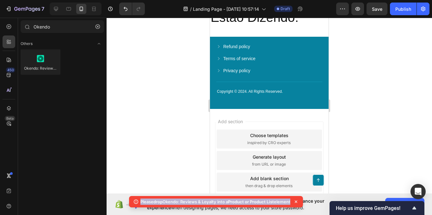
drag, startPoint x: 138, startPoint y: 203, endPoint x: 301, endPoint y: 208, distance: 163.1
click at [301, 208] on div "Please drop Okendo: Reviews & Loyalty into a Product or Product List element" at bounding box center [216, 203] width 174 height 14
copy body "Please drop Okendo: Reviews & Loyalty into a Product or Product List element"
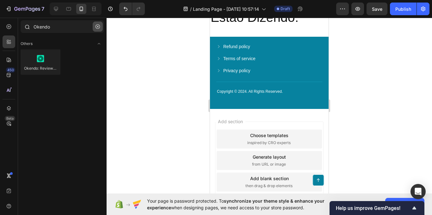
click at [97, 30] on button "button" at bounding box center [98, 26] width 10 height 10
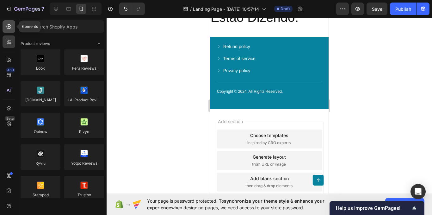
click at [10, 27] on icon at bounding box center [9, 26] width 6 height 6
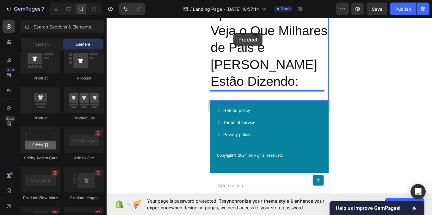
scroll to position [1927, 0]
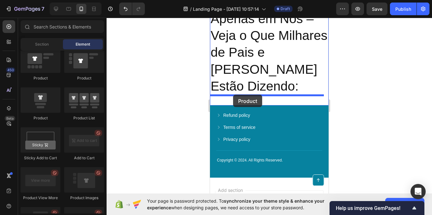
drag, startPoint x: 262, startPoint y: 118, endPoint x: 233, endPoint y: 94, distance: 37.8
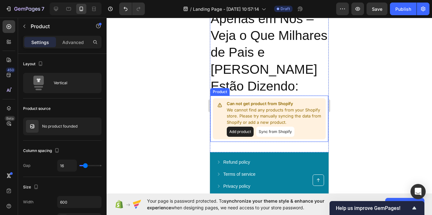
click at [236, 129] on button "Add product" at bounding box center [240, 131] width 27 height 10
click at [171, 100] on div at bounding box center [268, 116] width 325 height 197
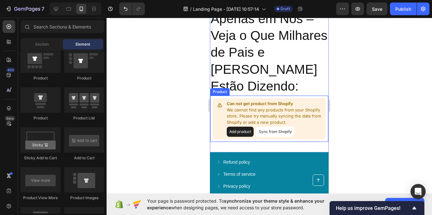
click at [247, 132] on button "Add product" at bounding box center [240, 131] width 27 height 10
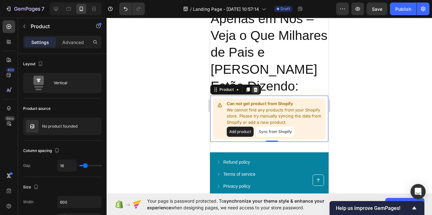
click at [257, 92] on div at bounding box center [256, 90] width 8 height 8
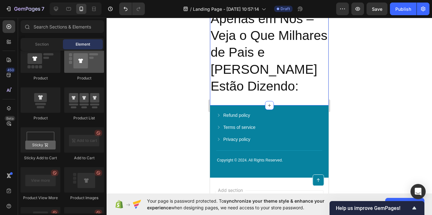
scroll to position [790, 0]
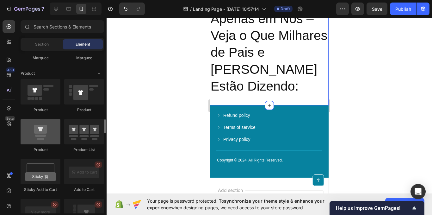
drag, startPoint x: 42, startPoint y: 131, endPoint x: 35, endPoint y: 133, distance: 7.4
click at [124, 0] on div "7 / Landing Page - Sep 28, 10:57:14 Draft Preview Save Publish 450 Beta Section…" at bounding box center [216, 0] width 432 height 0
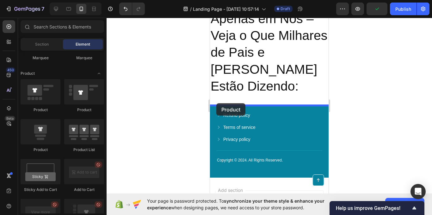
drag, startPoint x: 247, startPoint y: 153, endPoint x: 216, endPoint y: 103, distance: 59.0
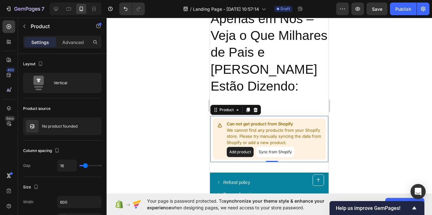
click at [364, 49] on div at bounding box center [268, 116] width 325 height 197
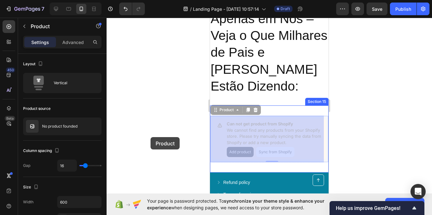
drag, startPoint x: 235, startPoint y: 141, endPoint x: 241, endPoint y: 135, distance: 8.3
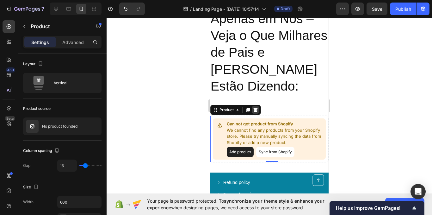
click at [255, 108] on icon at bounding box center [255, 109] width 4 height 4
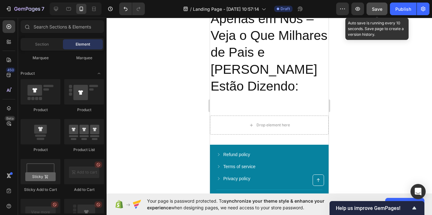
click at [372, 9] on span "Save" at bounding box center [377, 8] width 10 height 5
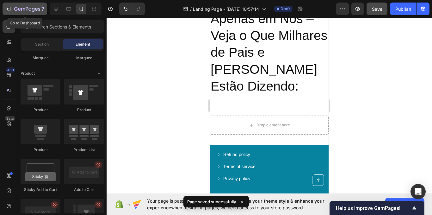
click at [8, 5] on div "7" at bounding box center [24, 9] width 39 height 8
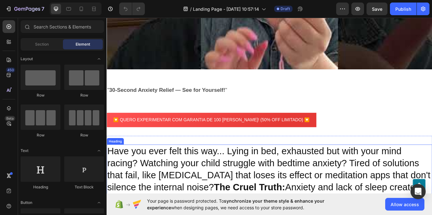
scroll to position [348, 0]
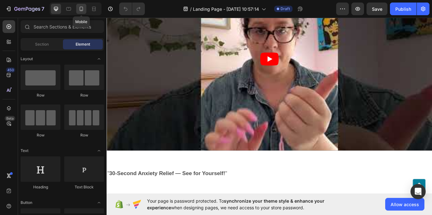
click at [81, 8] on icon at bounding box center [81, 9] width 6 height 6
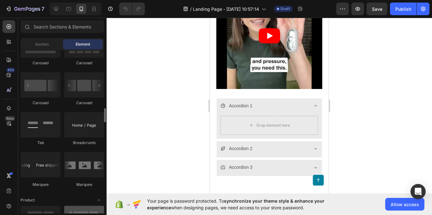
scroll to position [790, 0]
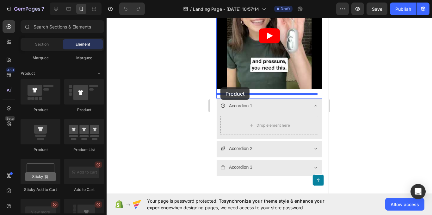
drag, startPoint x: 250, startPoint y: 153, endPoint x: 220, endPoint y: 87, distance: 72.1
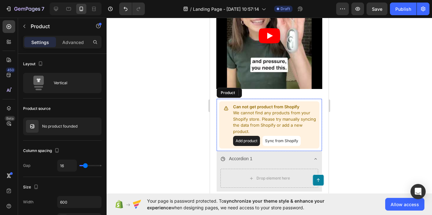
click at [247, 136] on button "Add product" at bounding box center [246, 141] width 27 height 10
click at [239, 90] on div "Product" at bounding box center [232, 93] width 17 height 6
click at [128, 112] on div at bounding box center [268, 116] width 325 height 197
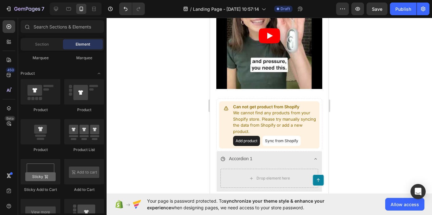
click at [82, 120] on div at bounding box center [84, 131] width 40 height 25
click at [181, 118] on div at bounding box center [268, 116] width 325 height 197
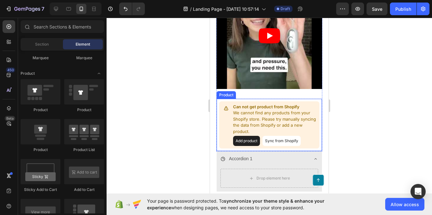
click at [234, 113] on p "We cannot find any products from your Shopify store. Please try manually syncin…" at bounding box center [275, 122] width 84 height 25
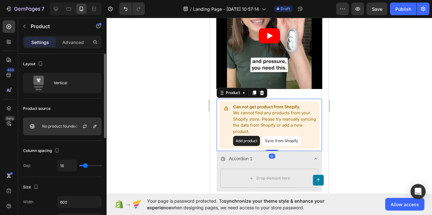
click at [51, 129] on div "No product founded" at bounding box center [62, 126] width 78 height 18
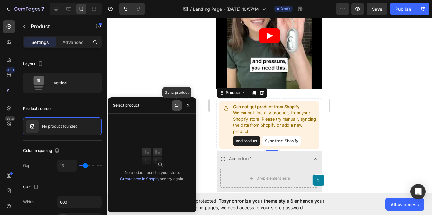
click at [177, 104] on icon "button" at bounding box center [176, 105] width 5 height 5
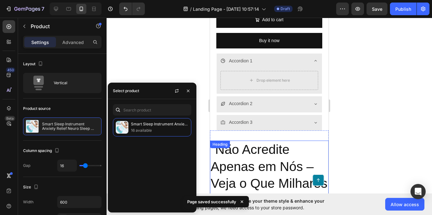
scroll to position [2405, 0]
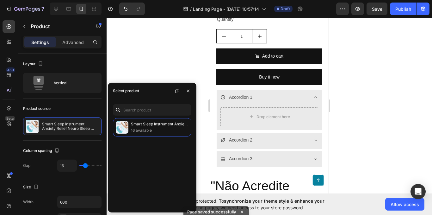
click at [151, 60] on div at bounding box center [268, 116] width 325 height 197
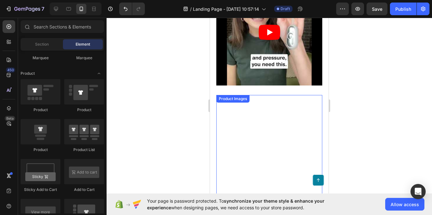
scroll to position [2057, 0]
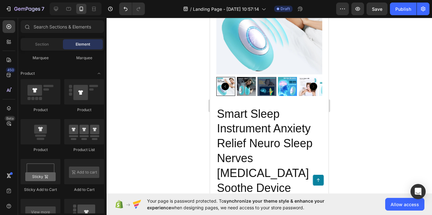
click at [128, 134] on div at bounding box center [268, 116] width 325 height 197
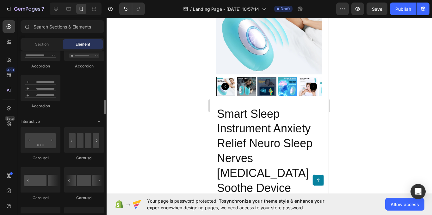
scroll to position [474, 0]
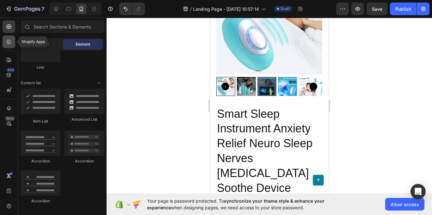
click at [9, 42] on icon at bounding box center [9, 42] width 6 height 6
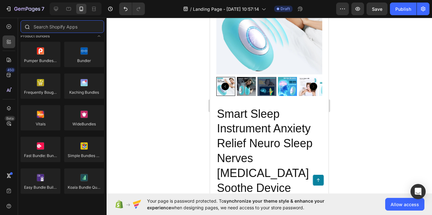
paste input "66.95"
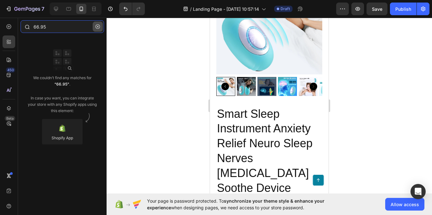
type input "66.95"
click at [99, 27] on icon "button" at bounding box center [97, 26] width 4 height 4
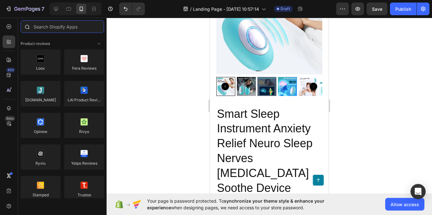
click at [56, 32] on input "text" at bounding box center [62, 26] width 83 height 13
paste input "Okendo"
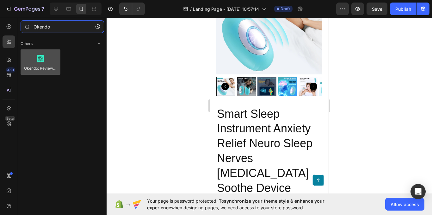
type input "Okendo"
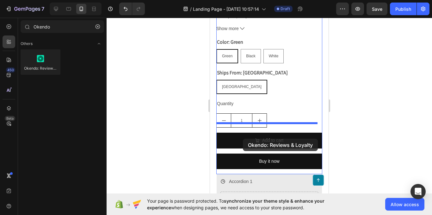
scroll to position [2373, 0]
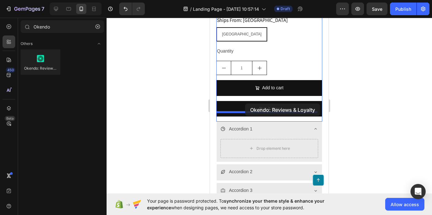
drag, startPoint x: 263, startPoint y: 84, endPoint x: 245, endPoint y: 103, distance: 26.2
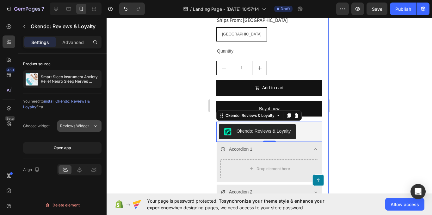
click at [77, 128] on span "Reviews Widget" at bounding box center [74, 126] width 29 height 6
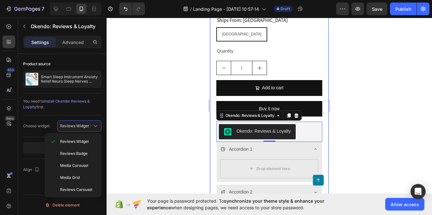
click at [38, 137] on div "Choose widget Reviews Widget" at bounding box center [62, 126] width 78 height 22
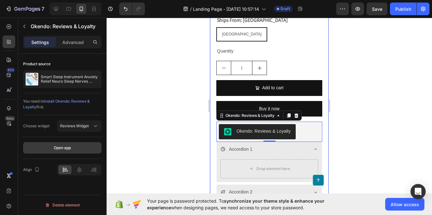
click at [62, 145] on div "Open app" at bounding box center [62, 148] width 17 height 6
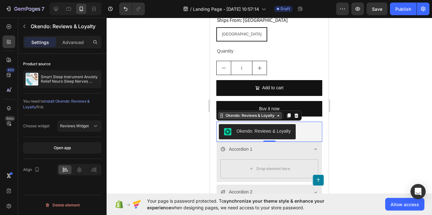
click at [260, 112] on div "Okendo: Reviews & Loyalty" at bounding box center [250, 116] width 64 height 8
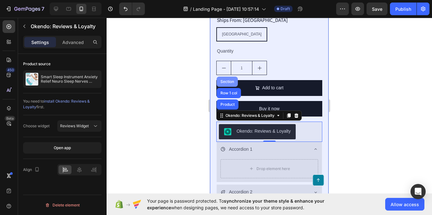
click at [229, 80] on div "Section" at bounding box center [227, 82] width 16 height 4
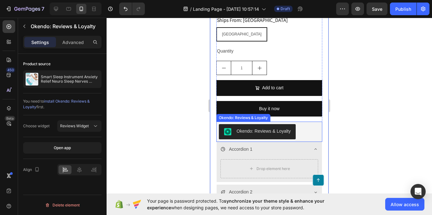
click at [245, 128] on div "Okendo: Reviews & Loyalty" at bounding box center [263, 131] width 54 height 7
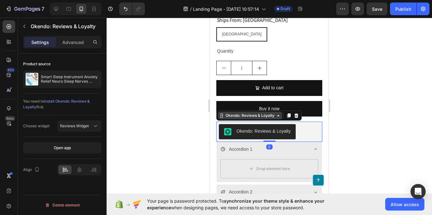
click at [237, 112] on div "Okendo: Reviews & Loyalty" at bounding box center [250, 116] width 64 height 8
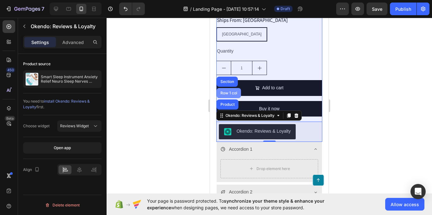
click at [230, 91] on div "Row 1 col" at bounding box center [228, 93] width 19 height 4
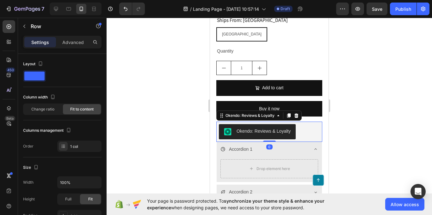
click at [238, 128] on div "Okendo: Reviews & Loyalty" at bounding box center [263, 131] width 54 height 7
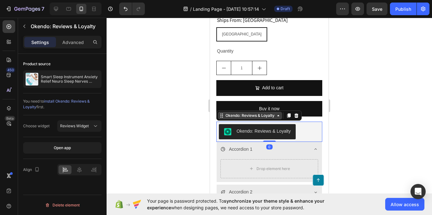
click at [227, 112] on div "Okendo: Reviews & Loyalty" at bounding box center [250, 115] width 52 height 6
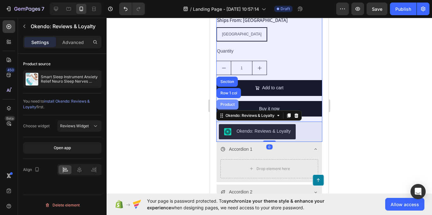
click at [234, 99] on div "Product" at bounding box center [227, 104] width 22 height 10
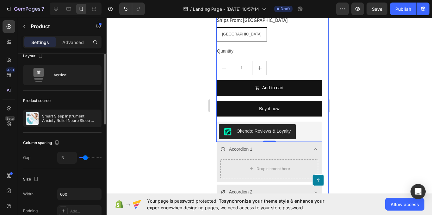
scroll to position [0, 0]
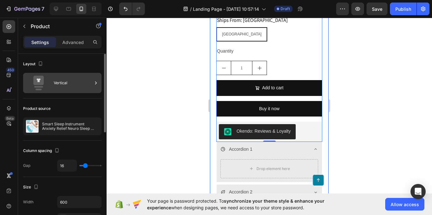
click at [72, 81] on div "Vertical" at bounding box center [73, 83] width 39 height 15
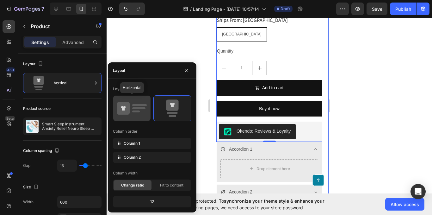
click at [140, 114] on icon at bounding box center [132, 108] width 30 height 18
type input "32"
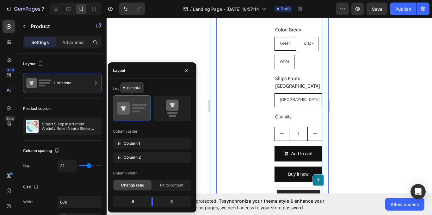
scroll to position [2421, 0]
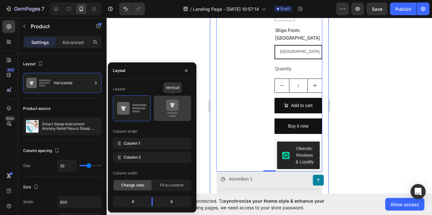
click at [173, 108] on icon at bounding box center [172, 105] width 12 height 11
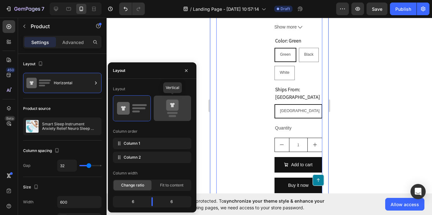
type input "16"
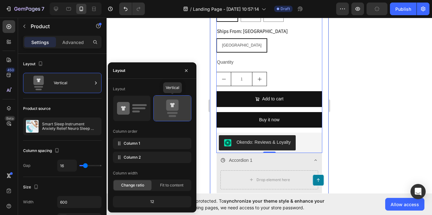
scroll to position [2373, 0]
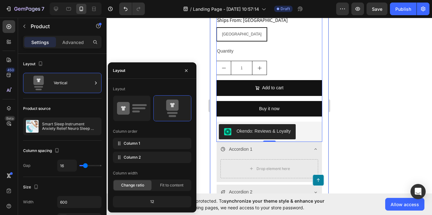
drag, startPoint x: 144, startPoint y: 145, endPoint x: 149, endPoint y: 130, distance: 15.8
click at [149, 130] on div "Column order Column 1 Column 2" at bounding box center [152, 144] width 78 height 37
click at [188, 72] on icon "button" at bounding box center [186, 70] width 5 height 5
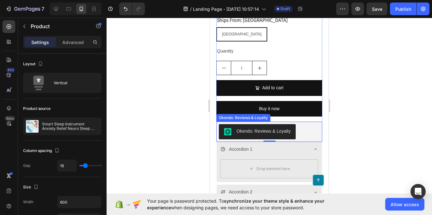
click at [261, 128] on div "Okendo: Reviews & Loyalty" at bounding box center [263, 131] width 54 height 7
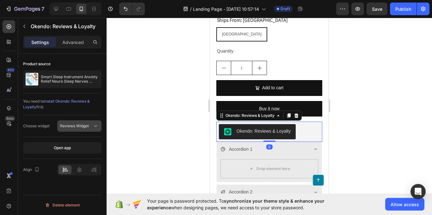
click at [66, 126] on span "Reviews Widget" at bounding box center [74, 125] width 29 height 5
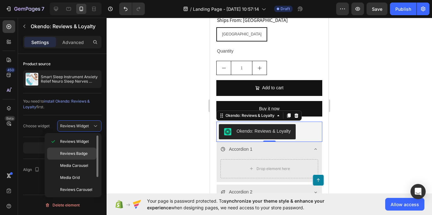
click at [69, 151] on span "Reviews Badge" at bounding box center [73, 153] width 27 height 6
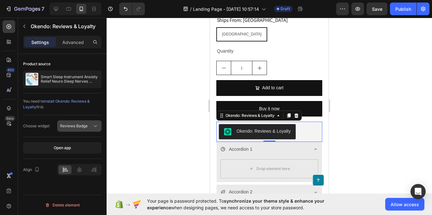
click at [82, 124] on span "Reviews Badge" at bounding box center [73, 125] width 27 height 5
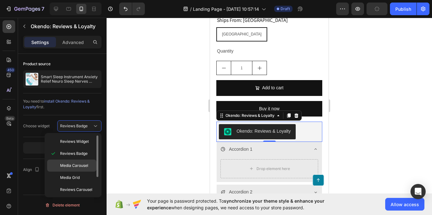
click at [77, 166] on span "Media Carousel" at bounding box center [74, 165] width 28 height 6
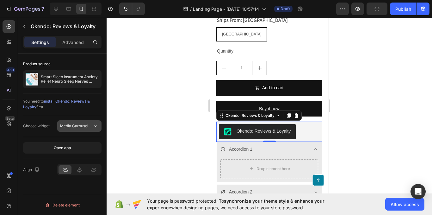
click at [86, 123] on span "Media Carousel" at bounding box center [74, 126] width 28 height 6
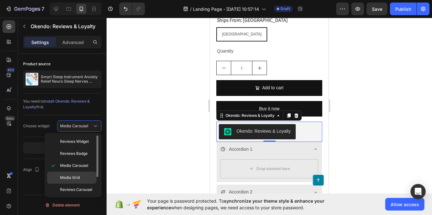
click at [75, 177] on span "Media Grid" at bounding box center [70, 177] width 20 height 6
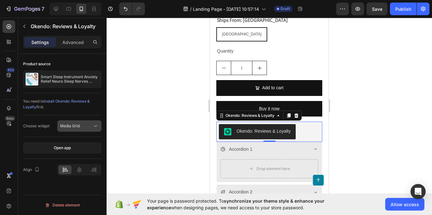
click at [81, 120] on button "Media Grid" at bounding box center [79, 125] width 44 height 11
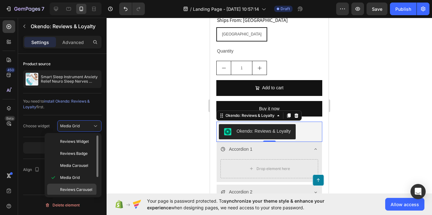
click at [77, 186] on span "Reviews Carousel" at bounding box center [76, 189] width 32 height 6
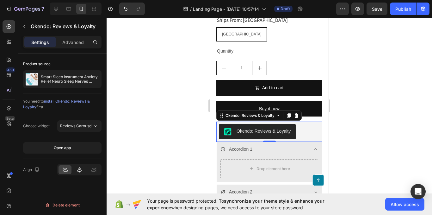
click at [79, 171] on icon at bounding box center [79, 169] width 6 height 6
click at [65, 170] on icon at bounding box center [65, 171] width 4 height 2
click at [67, 44] on p "Advanced" at bounding box center [72, 42] width 21 height 7
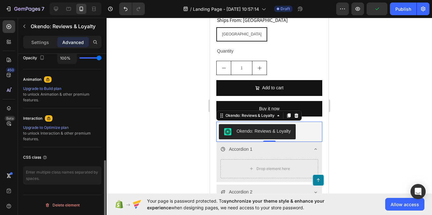
scroll to position [165, 0]
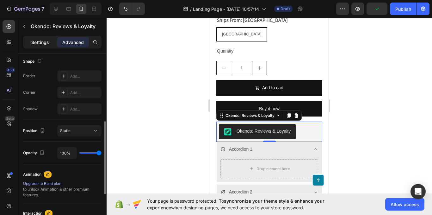
click at [39, 47] on div "Settings Advanced" at bounding box center [62, 42] width 78 height 13
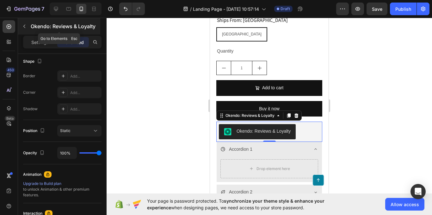
click at [24, 26] on icon "button" at bounding box center [24, 26] width 2 height 3
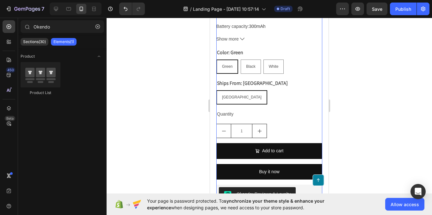
scroll to position [2373, 0]
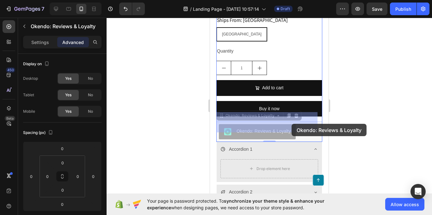
drag, startPoint x: 259, startPoint y: 122, endPoint x: 291, endPoint y: 123, distance: 31.6
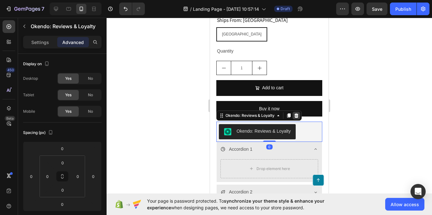
click at [296, 113] on icon at bounding box center [296, 115] width 5 height 5
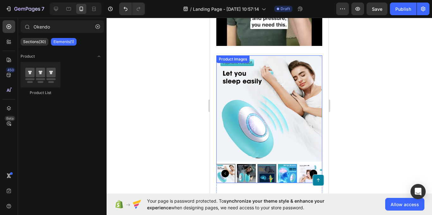
scroll to position [1963, 0]
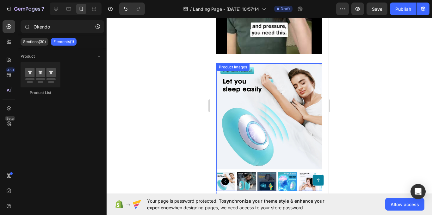
click at [269, 94] on img at bounding box center [269, 116] width 106 height 106
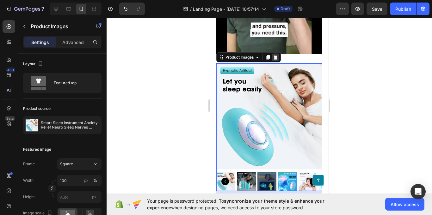
click at [276, 55] on icon at bounding box center [275, 57] width 5 height 5
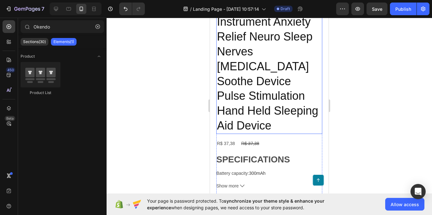
scroll to position [2089, 0]
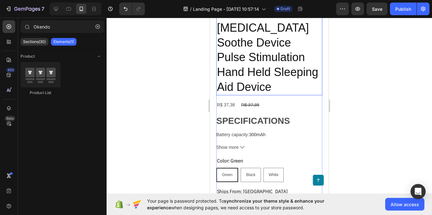
click at [264, 71] on h2 "Smart Sleep Instrument Anxiety Relief Neuro Sleep Nerves Insomnia Soothe Device…" at bounding box center [269, 28] width 106 height 134
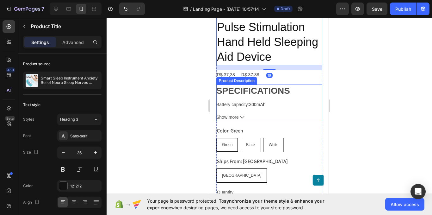
scroll to position [2121, 0]
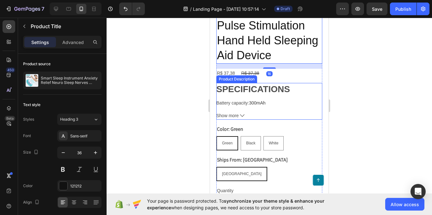
click at [293, 100] on div "SPECIFICATIONS Battery capacity : 300mAh Brand Name : PASTSKY Charging voltage …" at bounding box center [269, 95] width 106 height 24
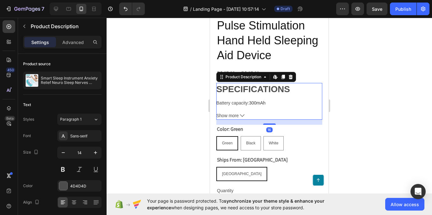
click at [289, 74] on icon at bounding box center [290, 76] width 5 height 5
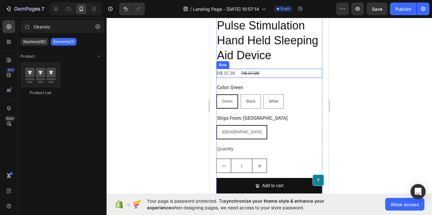
click at [260, 69] on div "R$ 37,38 Product Price Product Price R$ 37,38 Product Price Product Price Row" at bounding box center [269, 73] width 106 height 9
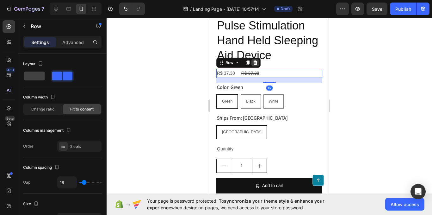
click at [254, 60] on icon at bounding box center [255, 62] width 4 height 4
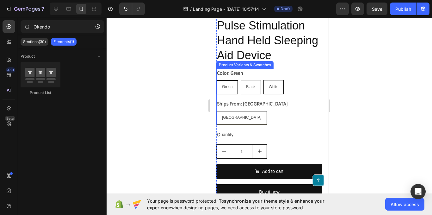
click at [282, 86] on div "White" at bounding box center [274, 87] width 20 height 12
click at [263, 80] on input "White White White" at bounding box center [263, 80] width 0 height 0
radio input "true"
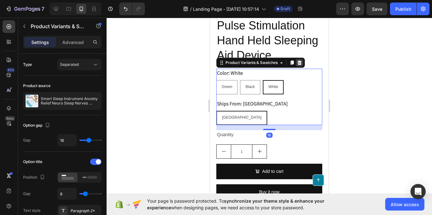
click at [299, 60] on icon at bounding box center [299, 62] width 4 height 4
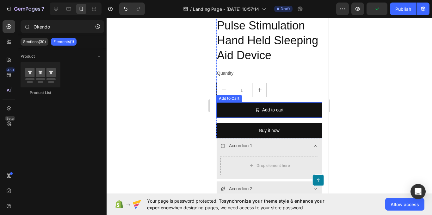
drag, startPoint x: 298, startPoint y: 101, endPoint x: 296, endPoint y: 95, distance: 5.7
click at [298, 102] on button "Add to cart" at bounding box center [269, 109] width 106 height 15
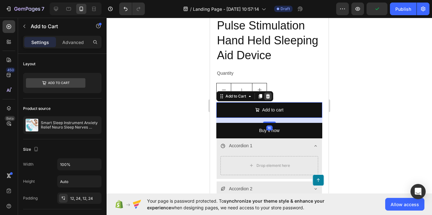
click at [266, 94] on icon at bounding box center [267, 96] width 5 height 5
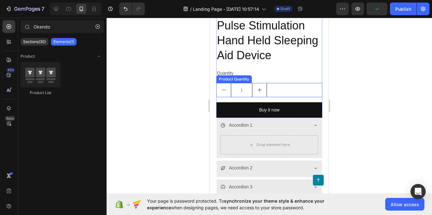
click at [276, 84] on div "1" at bounding box center [269, 90] width 106 height 14
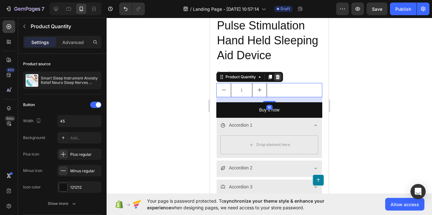
click at [275, 74] on icon at bounding box center [277, 76] width 5 height 5
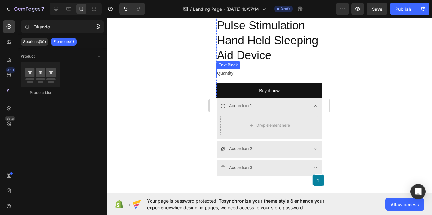
drag, startPoint x: 280, startPoint y: 71, endPoint x: 268, endPoint y: 84, distance: 18.1
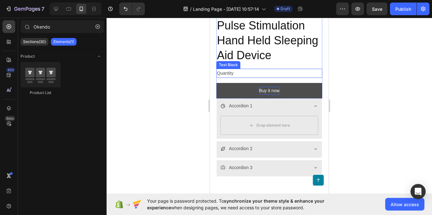
click at [280, 71] on div "Quantity" at bounding box center [269, 73] width 106 height 9
click at [279, 86] on button "Buy it now" at bounding box center [269, 90] width 106 height 15
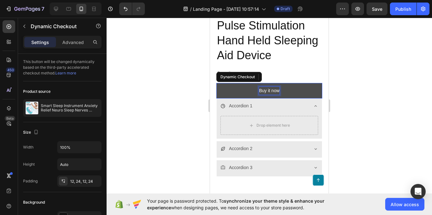
click at [268, 87] on div "Buy it now" at bounding box center [269, 91] width 21 height 8
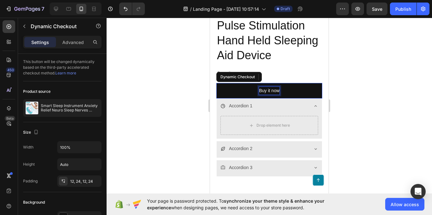
click at [295, 85] on button "Buy it now" at bounding box center [269, 90] width 106 height 15
click at [289, 71] on div "Quantity" at bounding box center [269, 73] width 106 height 9
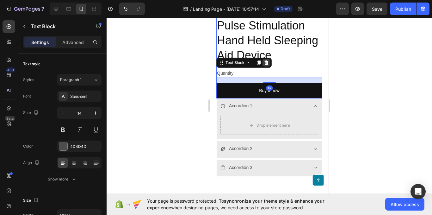
click at [265, 60] on icon at bounding box center [266, 62] width 4 height 4
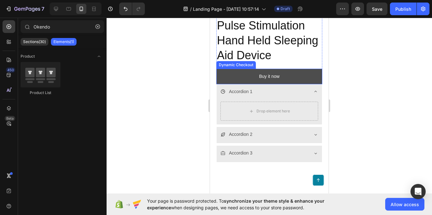
click at [301, 74] on button "Buy it now" at bounding box center [269, 76] width 106 height 15
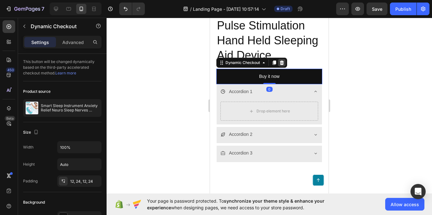
click at [280, 60] on icon at bounding box center [282, 62] width 4 height 4
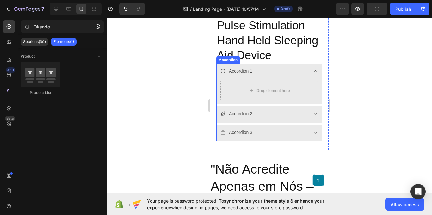
scroll to position [2089, 0]
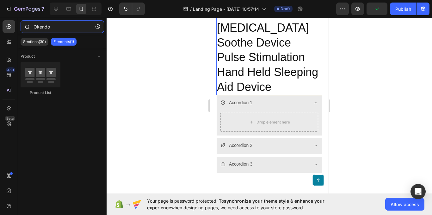
click at [54, 28] on input "Okendo" at bounding box center [62, 26] width 83 height 13
click at [11, 30] on div at bounding box center [9, 26] width 13 height 13
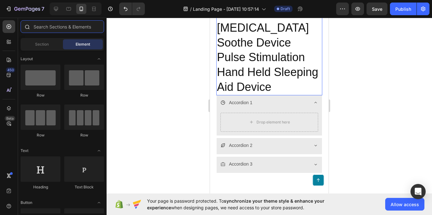
paste input "Okendo"
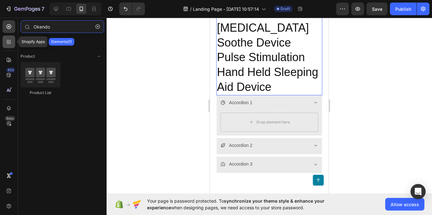
type input "Okendo"
click at [10, 42] on icon at bounding box center [9, 42] width 6 height 6
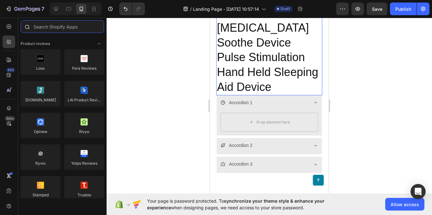
paste input "Okendo"
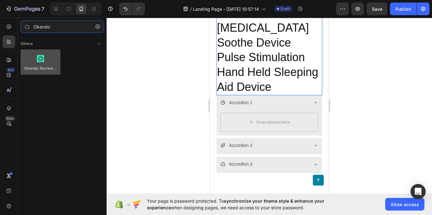
type input "Okendo"
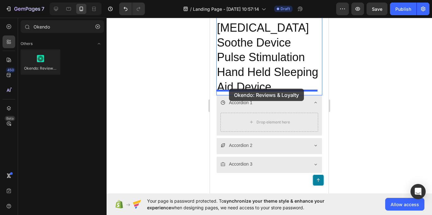
drag, startPoint x: 254, startPoint y: 80, endPoint x: 229, endPoint y: 88, distance: 26.3
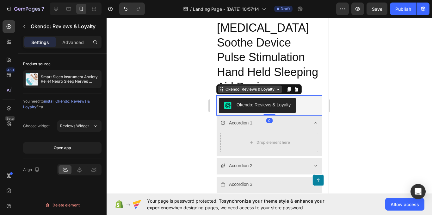
click at [276, 87] on icon at bounding box center [278, 89] width 5 height 5
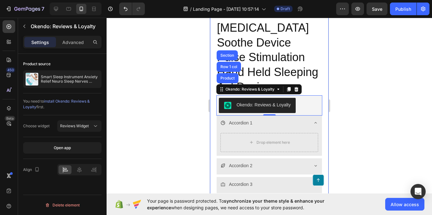
click at [172, 118] on div at bounding box center [268, 116] width 325 height 197
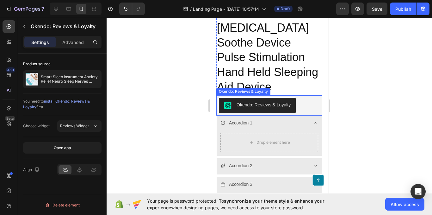
click at [254, 98] on button "Okendo: Reviews & Loyalty" at bounding box center [257, 105] width 77 height 15
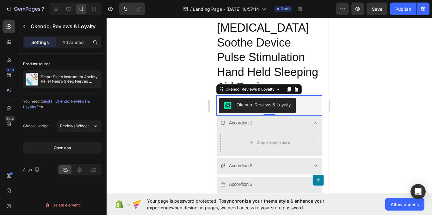
click at [81, 102] on span "install Okendo: Reviews & Loyalty" at bounding box center [56, 104] width 67 height 10
click at [294, 87] on div at bounding box center [296, 89] width 8 height 8
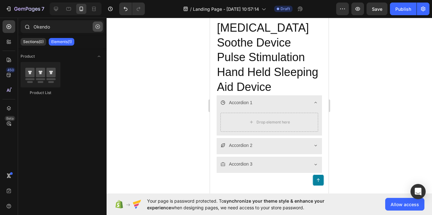
click at [95, 27] on icon "button" at bounding box center [97, 26] width 4 height 4
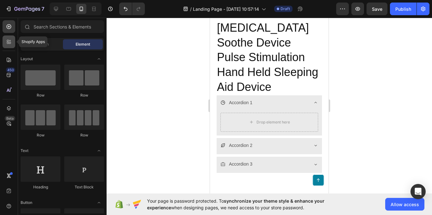
click at [8, 46] on div at bounding box center [9, 41] width 13 height 13
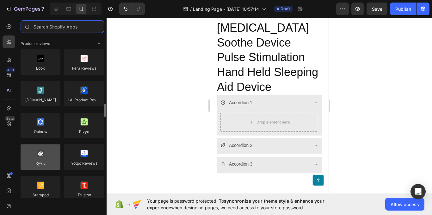
scroll to position [63, 0]
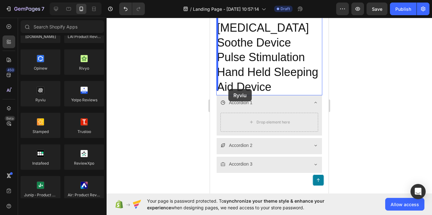
drag, startPoint x: 256, startPoint y: 117, endPoint x: 228, endPoint y: 89, distance: 39.8
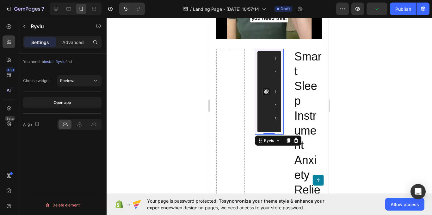
scroll to position [1970, 0]
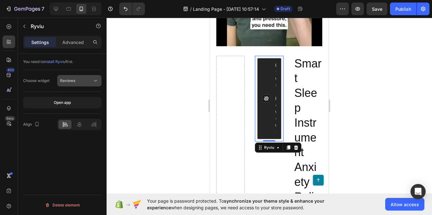
click at [76, 77] on button "Reviews" at bounding box center [79, 80] width 44 height 11
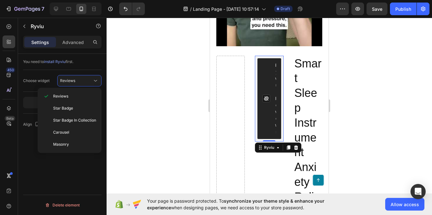
click at [24, 96] on div "Open app" at bounding box center [62, 103] width 78 height 22
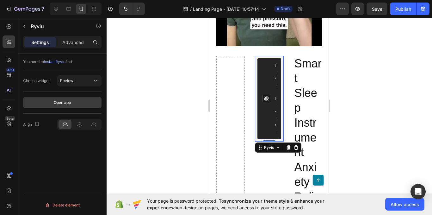
click at [60, 104] on div "Open app" at bounding box center [62, 103] width 17 height 6
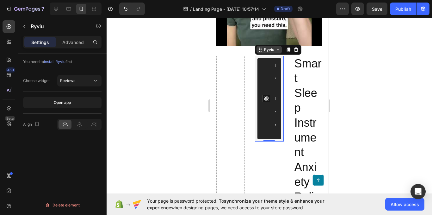
click at [260, 47] on icon at bounding box center [260, 49] width 5 height 5
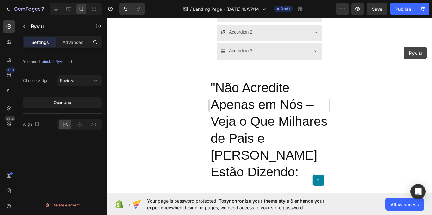
drag, startPoint x: 265, startPoint y: 107, endPoint x: 285, endPoint y: 77, distance: 36.5
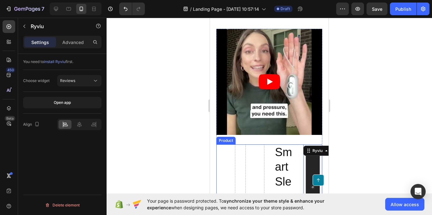
scroll to position [1912, 0]
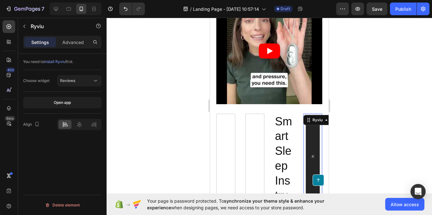
click at [311, 154] on img "Ryviu - Reviews" at bounding box center [313, 156] width 4 height 4
click at [306, 117] on icon at bounding box center [308, 119] width 5 height 5
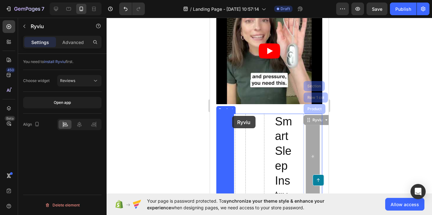
drag, startPoint x: 317, startPoint y: 118, endPoint x: 232, endPoint y: 116, distance: 85.0
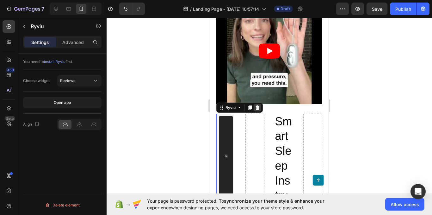
click at [256, 105] on icon at bounding box center [257, 107] width 4 height 4
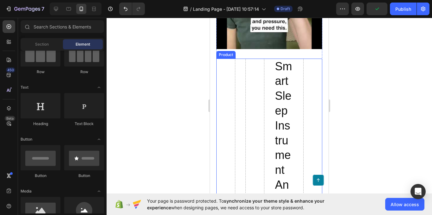
scroll to position [1976, 0]
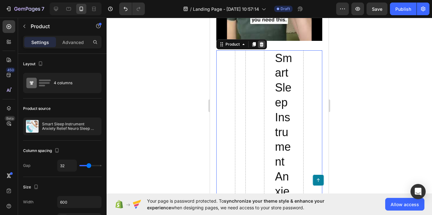
click at [259, 40] on div at bounding box center [262, 44] width 8 height 8
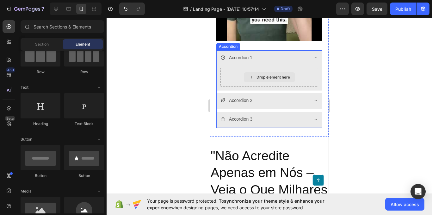
scroll to position [1912, 0]
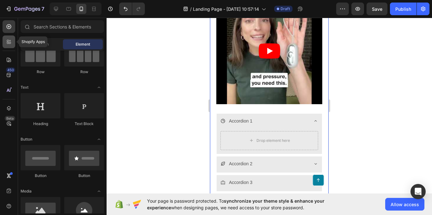
click at [5, 46] on div at bounding box center [9, 41] width 13 height 13
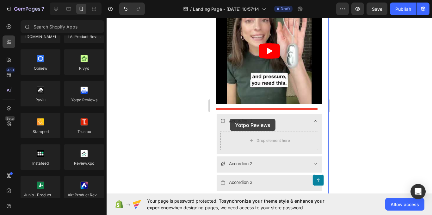
drag, startPoint x: 301, startPoint y: 117, endPoint x: 219, endPoint y: 118, distance: 82.2
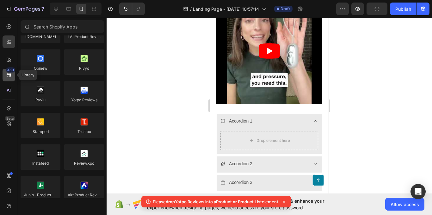
click at [9, 77] on icon at bounding box center [9, 75] width 6 height 6
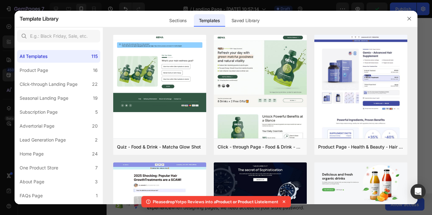
click at [0, 57] on div at bounding box center [216, 107] width 432 height 215
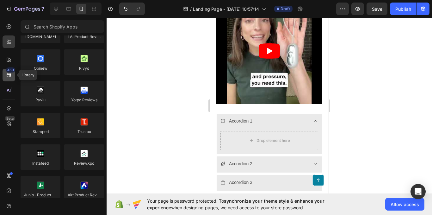
click at [9, 74] on icon at bounding box center [9, 75] width 4 height 4
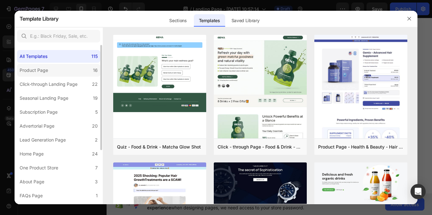
click at [64, 71] on label "Product Page 16" at bounding box center [58, 70] width 83 height 13
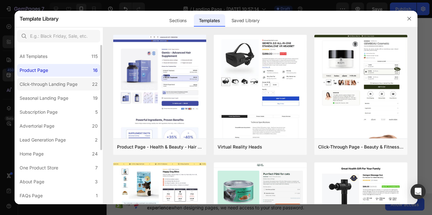
click at [62, 82] on div "Click-through Landing Page" at bounding box center [49, 84] width 58 height 8
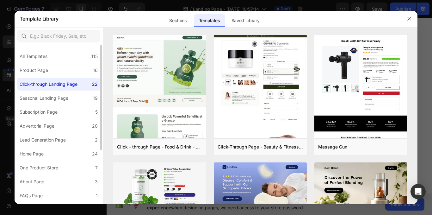
scroll to position [32, 0]
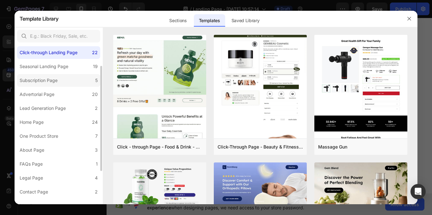
click at [60, 82] on div "Subscription Page" at bounding box center [40, 80] width 40 height 8
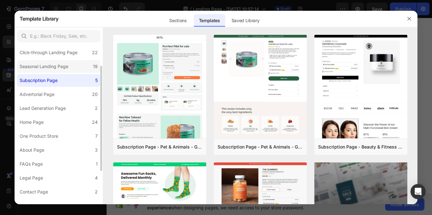
click at [65, 69] on div "Seasonal Landing Page" at bounding box center [44, 67] width 49 height 8
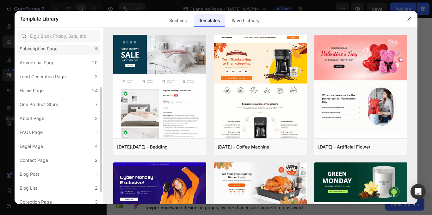
scroll to position [81, 0]
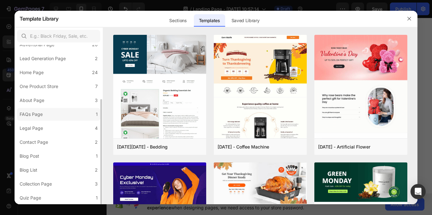
click at [47, 115] on label "FAQs Page 1" at bounding box center [58, 114] width 83 height 13
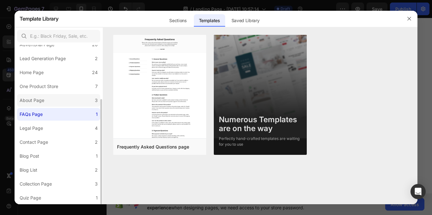
click at [53, 99] on label "About Page 3" at bounding box center [58, 100] width 83 height 13
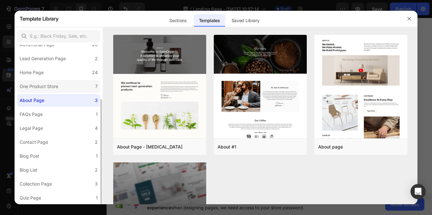
click at [59, 88] on div "One Product Store" at bounding box center [40, 86] width 41 height 8
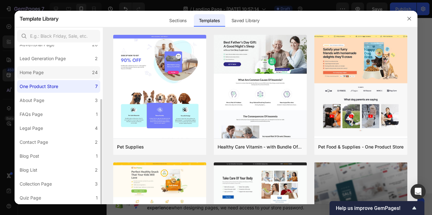
click at [67, 73] on label "Home Page 24" at bounding box center [58, 72] width 83 height 13
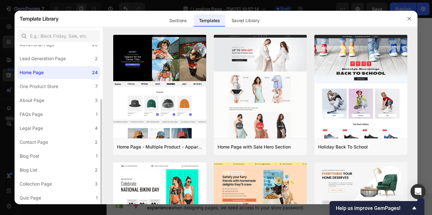
click at [70, 65] on div "All Templates 115 Product Page 16 Click-through Landing Page 22 Seasonal Landin…" at bounding box center [59, 84] width 88 height 240
click at [70, 60] on label "Lead Generation Page 2" at bounding box center [58, 58] width 83 height 13
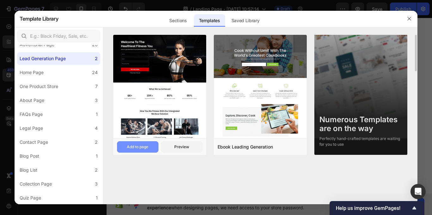
click at [145, 146] on div "Add to page" at bounding box center [137, 147] width 21 height 6
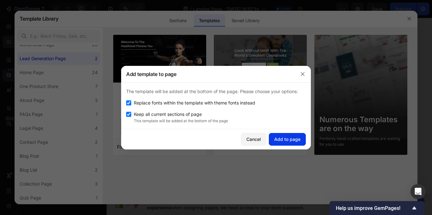
click at [283, 143] on button "Add to page" at bounding box center [287, 139] width 37 height 13
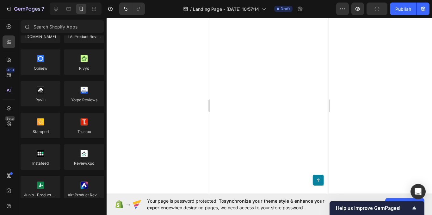
scroll to position [3286, 0]
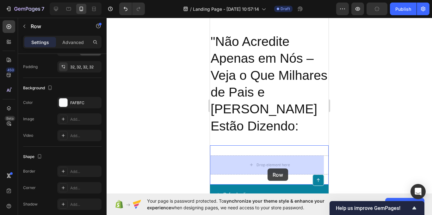
scroll to position [2097, 0]
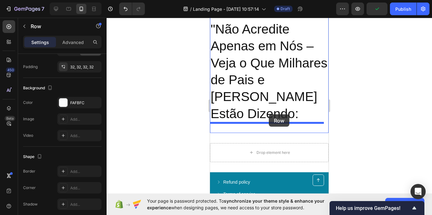
drag, startPoint x: 282, startPoint y: 78, endPoint x: 269, endPoint y: 114, distance: 38.4
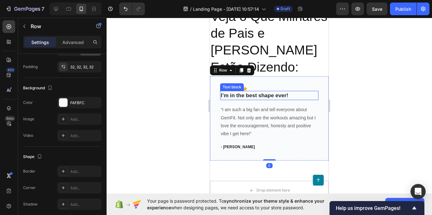
scroll to position [2160, 0]
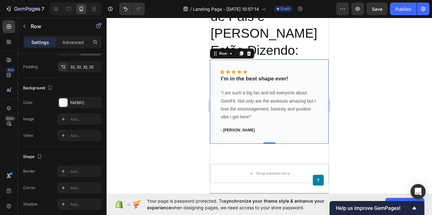
click at [139, 108] on div at bounding box center [268, 116] width 325 height 197
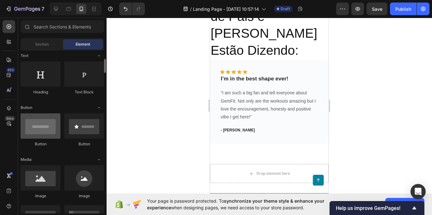
scroll to position [126, 0]
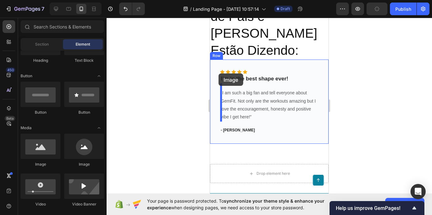
drag, startPoint x: 298, startPoint y: 169, endPoint x: 218, endPoint y: 73, distance: 124.3
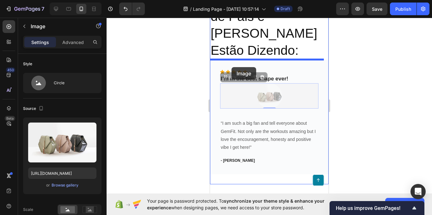
drag, startPoint x: 272, startPoint y: 97, endPoint x: 231, endPoint y: 67, distance: 51.1
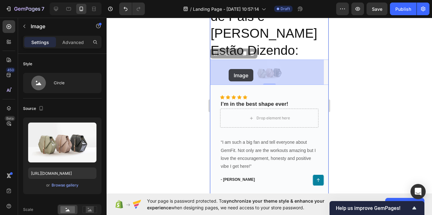
drag, startPoint x: 262, startPoint y: 71, endPoint x: 228, endPoint y: 69, distance: 33.5
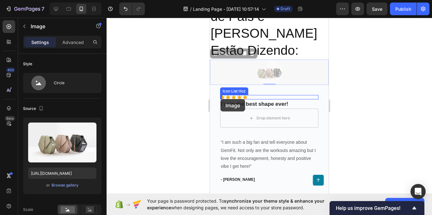
drag, startPoint x: 264, startPoint y: 69, endPoint x: 220, endPoint y: 99, distance: 53.2
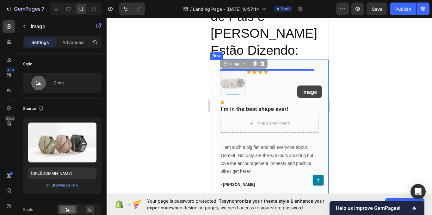
drag, startPoint x: 232, startPoint y: 78, endPoint x: 297, endPoint y: 85, distance: 65.2
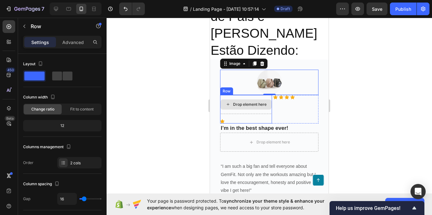
click at [253, 111] on div "Drop element here" at bounding box center [246, 104] width 52 height 19
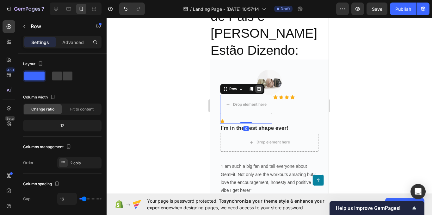
click at [261, 88] on div at bounding box center [259, 89] width 8 height 8
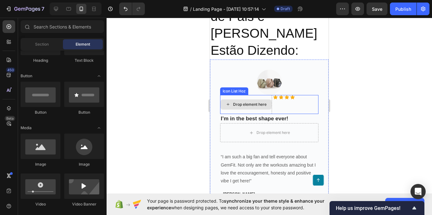
click at [253, 98] on div "Drop element here" at bounding box center [246, 104] width 52 height 19
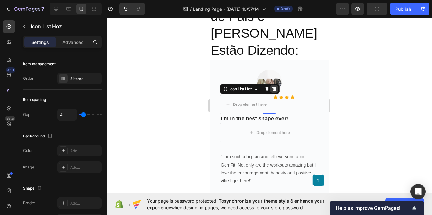
click at [275, 88] on icon at bounding box center [274, 89] width 4 height 4
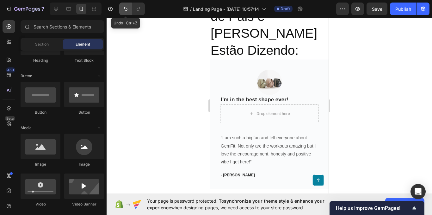
click at [130, 9] on button "Undo/Redo" at bounding box center [125, 9] width 13 height 13
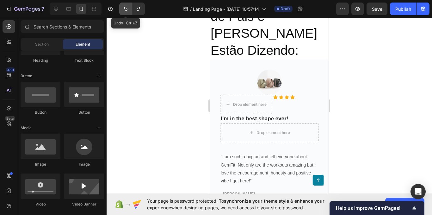
click at [129, 9] on icon "Undo/Redo" at bounding box center [125, 9] width 6 height 6
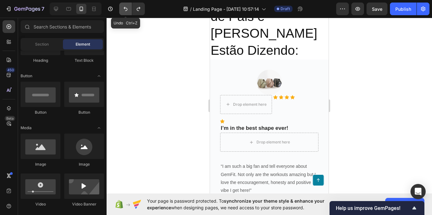
click at [129, 9] on icon "Undo/Redo" at bounding box center [125, 9] width 6 height 6
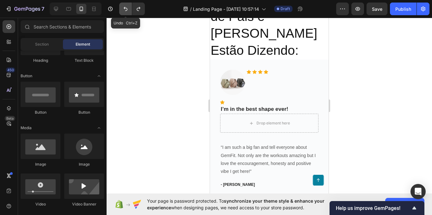
click at [129, 9] on button "Undo/Redo" at bounding box center [125, 9] width 13 height 13
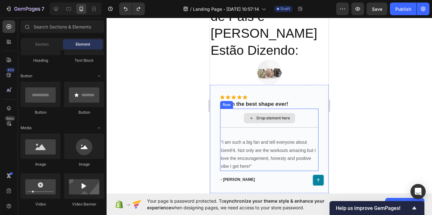
click at [301, 118] on div "Drop element here" at bounding box center [269, 117] width 98 height 19
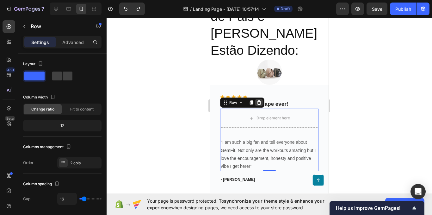
click at [261, 99] on div at bounding box center [259, 103] width 8 height 8
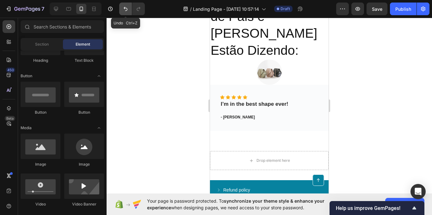
click at [128, 7] on icon "Undo/Redo" at bounding box center [125, 9] width 6 height 6
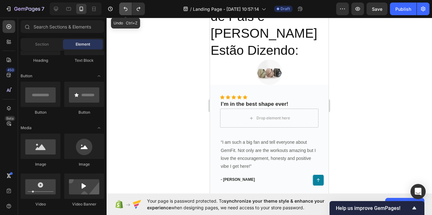
click at [128, 7] on icon "Undo/Redo" at bounding box center [125, 9] width 6 height 6
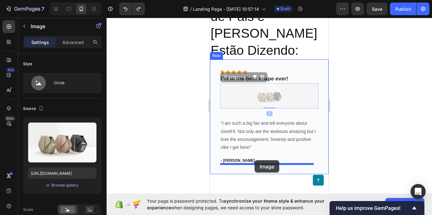
drag, startPoint x: 267, startPoint y: 95, endPoint x: 256, endPoint y: 159, distance: 65.4
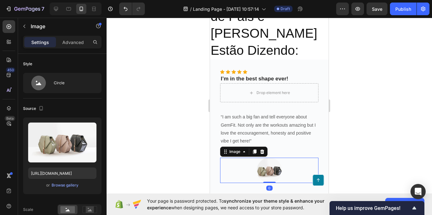
scroll to position [2224, 0]
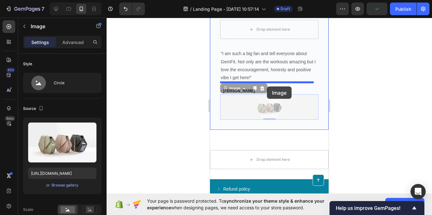
drag, startPoint x: 271, startPoint y: 106, endPoint x: 267, endPoint y: 86, distance: 19.8
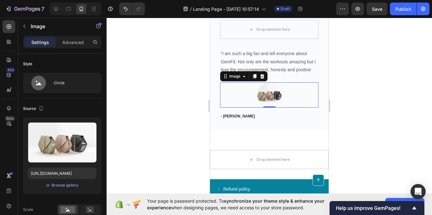
click at [368, 116] on div at bounding box center [268, 116] width 325 height 197
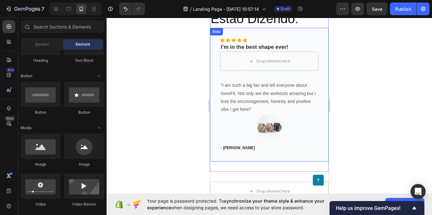
scroll to position [2160, 0]
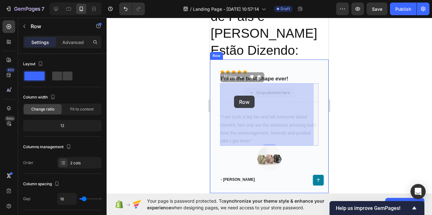
drag, startPoint x: 235, startPoint y: 83, endPoint x: 251, endPoint y: 90, distance: 17.4
drag, startPoint x: 306, startPoint y: 83, endPoint x: 300, endPoint y: 97, distance: 14.9
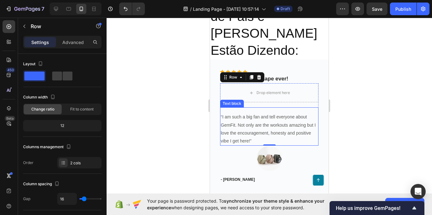
drag, startPoint x: 268, startPoint y: 143, endPoint x: 269, endPoint y: 135, distance: 7.7
click at [269, 135] on div "Drop element here “I am such a big fan and tell everyone about GemFit. Not only…" at bounding box center [269, 114] width 98 height 62
drag, startPoint x: 268, startPoint y: 145, endPoint x: 268, endPoint y: 130, distance: 15.5
click at [268, 130] on div "Drop element here “I am such a big fan and tell everyone about GemFit. Not only…" at bounding box center [269, 114] width 98 height 62
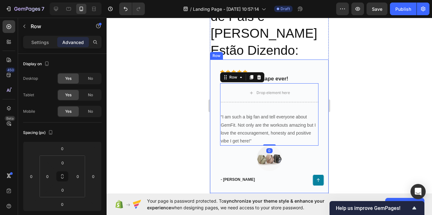
click at [353, 147] on div at bounding box center [268, 116] width 325 height 197
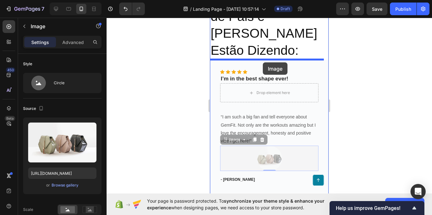
drag, startPoint x: 264, startPoint y: 161, endPoint x: 263, endPoint y: 62, distance: 98.6
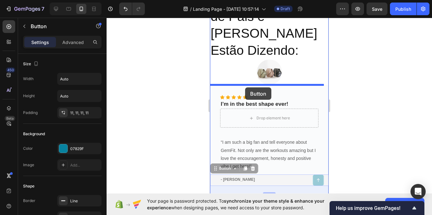
drag, startPoint x: 230, startPoint y: 180, endPoint x: 245, endPoint y: 87, distance: 94.8
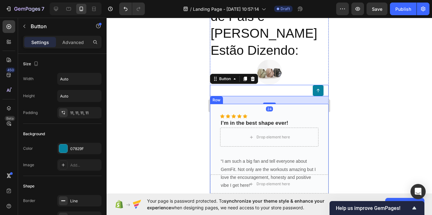
click at [360, 117] on div at bounding box center [268, 116] width 325 height 197
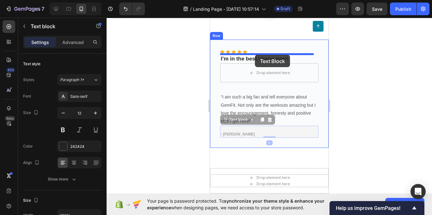
scroll to position [2209, 0]
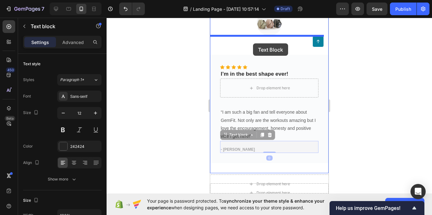
drag, startPoint x: 234, startPoint y: 71, endPoint x: 253, endPoint y: 43, distance: 33.7
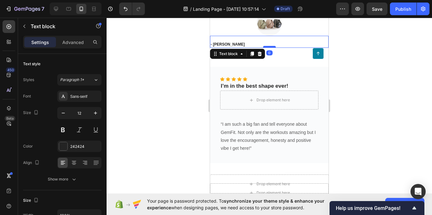
click at [271, 46] on div at bounding box center [269, 47] width 13 height 2
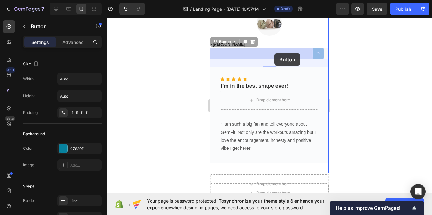
drag, startPoint x: 274, startPoint y: 57, endPoint x: 274, endPoint y: 53, distance: 3.5
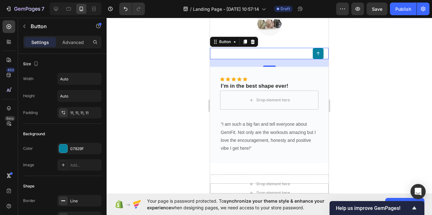
drag, startPoint x: 269, startPoint y: 64, endPoint x: 269, endPoint y: 60, distance: 4.5
click at [269, 60] on div "24" at bounding box center [269, 63] width 118 height 8
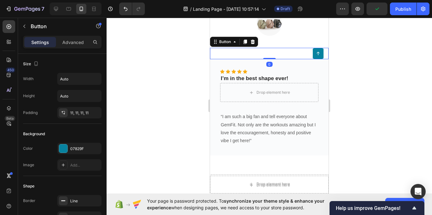
drag, startPoint x: 269, startPoint y: 65, endPoint x: 270, endPoint y: 56, distance: 9.3
click at [270, 56] on div "Button 0" at bounding box center [269, 53] width 118 height 11
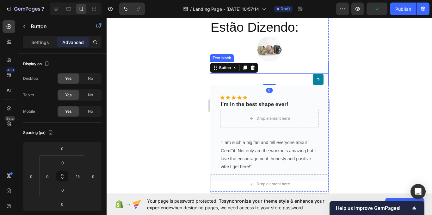
scroll to position [2178, 0]
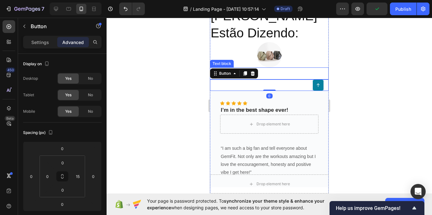
click at [339, 88] on div at bounding box center [268, 116] width 325 height 197
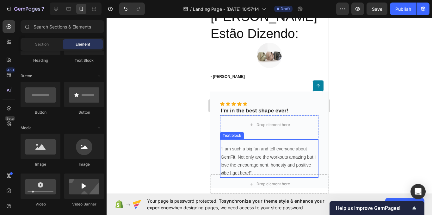
scroll to position [2146, 0]
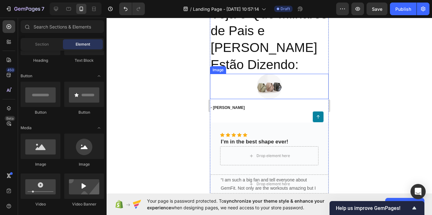
click at [276, 86] on img at bounding box center [269, 86] width 25 height 25
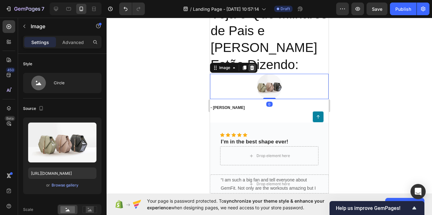
click at [251, 66] on icon at bounding box center [252, 67] width 4 height 4
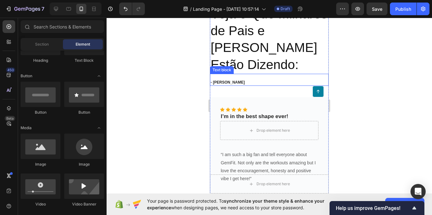
click at [278, 84] on p "- Kimberly C." at bounding box center [268, 82] width 117 height 6
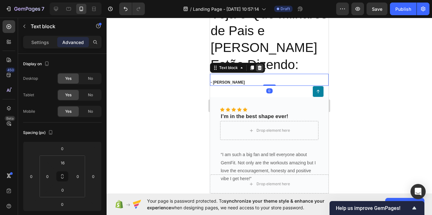
click at [260, 65] on icon at bounding box center [259, 67] width 5 height 5
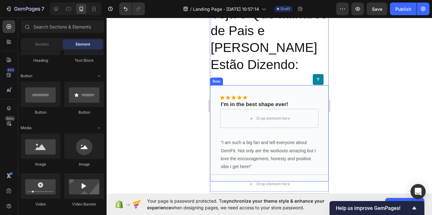
click at [274, 91] on div "Icon Icon Icon Icon Icon Icon List Hoz I’m in the best shape ever! Text block D…" at bounding box center [269, 133] width 118 height 96
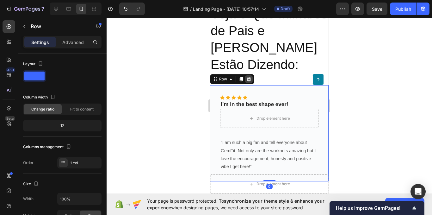
click at [248, 81] on icon at bounding box center [249, 79] width 4 height 4
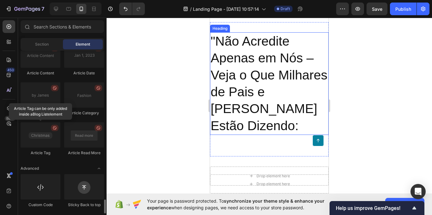
scroll to position [2107, 0]
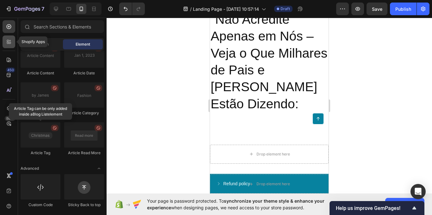
click at [8, 44] on icon at bounding box center [9, 42] width 6 height 6
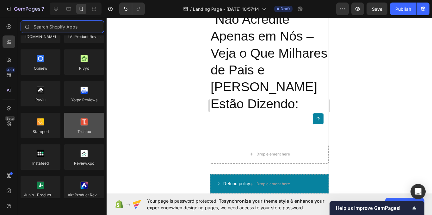
scroll to position [0, 0]
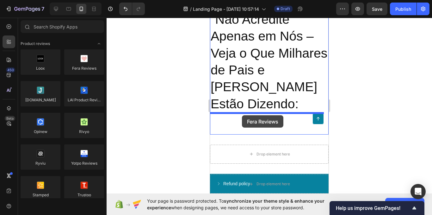
drag, startPoint x: 301, startPoint y: 86, endPoint x: 242, endPoint y: 115, distance: 66.3
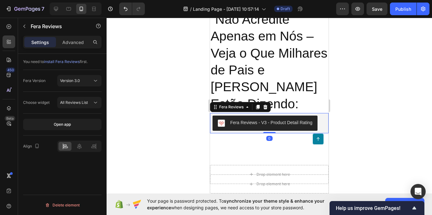
click at [244, 126] on div "Fera Reviews - V3 - Product Detail Rating" at bounding box center [264, 123] width 95 height 8
click at [233, 122] on div "Fera Reviews - V3 - Product Detail Rating" at bounding box center [271, 122] width 82 height 7
click at [223, 121] on img "Fera Reviews - V3 - Product Detail Rating" at bounding box center [221, 123] width 8 height 8
click at [73, 106] on button "All Reviews List" at bounding box center [79, 102] width 44 height 11
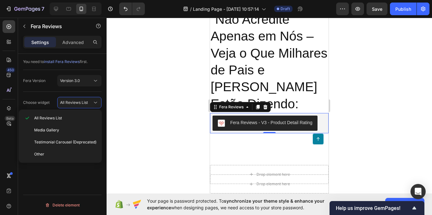
click at [56, 170] on div "You need to install Fera Reviews first. Fera Version Version 3.0 Choose widget …" at bounding box center [62, 143] width 88 height 179
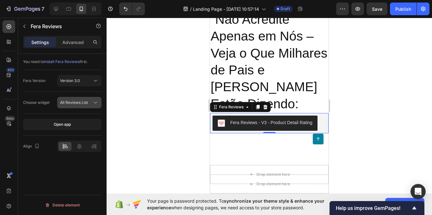
click at [82, 103] on span "All Reviews List" at bounding box center [74, 102] width 28 height 5
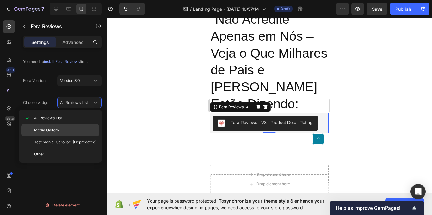
click at [73, 128] on p "Media Gallery" at bounding box center [65, 130] width 62 height 6
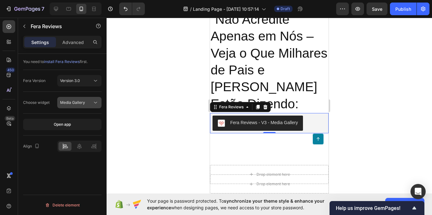
click at [88, 105] on div "Media Gallery" at bounding box center [79, 102] width 39 height 6
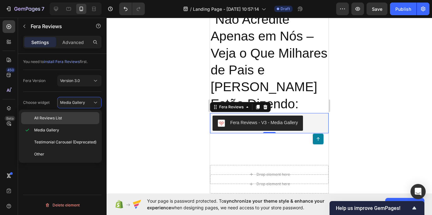
click at [79, 118] on p "All Reviews List" at bounding box center [65, 118] width 62 height 6
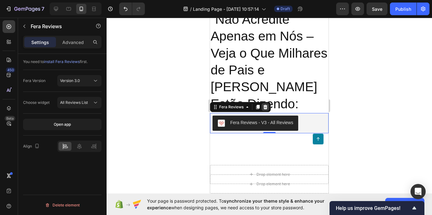
click at [263, 107] on icon at bounding box center [265, 106] width 5 height 5
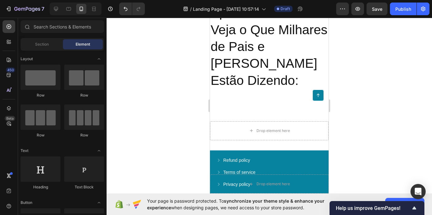
scroll to position [2131, 0]
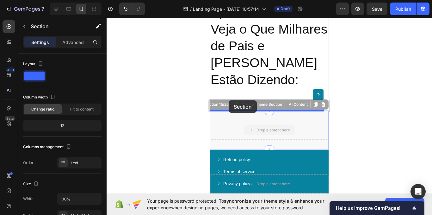
drag, startPoint x: 223, startPoint y: 133, endPoint x: 228, endPoint y: 100, distance: 33.7
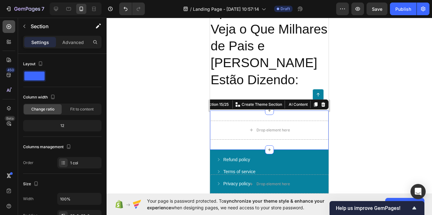
click at [9, 28] on icon at bounding box center [9, 26] width 6 height 6
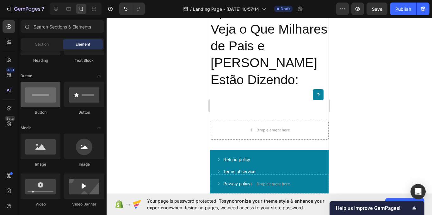
scroll to position [95, 0]
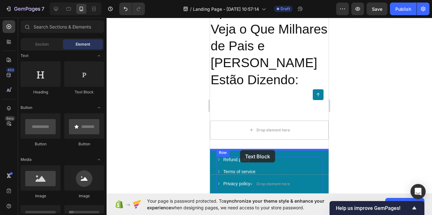
drag, startPoint x: 304, startPoint y: 102, endPoint x: 240, endPoint y: 150, distance: 80.5
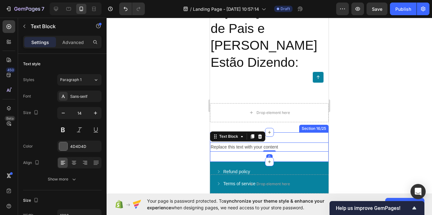
scroll to position [2163, 0]
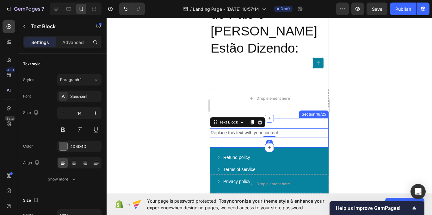
click at [277, 131] on div "Replace this text with your content" at bounding box center [269, 132] width 118 height 9
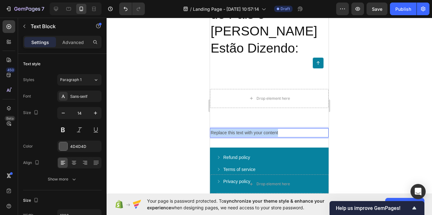
drag, startPoint x: 273, startPoint y: 132, endPoint x: 206, endPoint y: 131, distance: 66.7
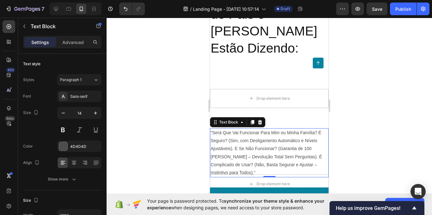
click at [182, 94] on div at bounding box center [268, 116] width 325 height 197
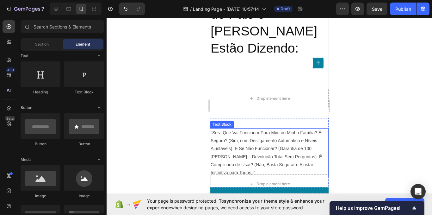
click at [273, 137] on p ""Será Que Vai Funcionar Para Mim ou Minha Família? É Seguro? (Sim, com Desligam…" at bounding box center [268, 153] width 117 height 48
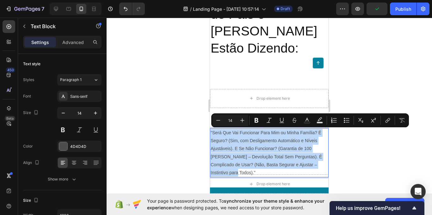
drag, startPoint x: 237, startPoint y: 171, endPoint x: 209, endPoint y: 133, distance: 47.0
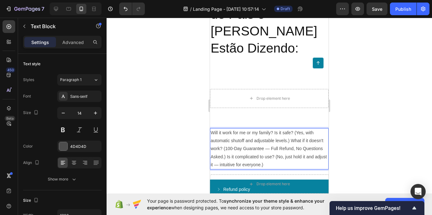
click at [149, 84] on div at bounding box center [268, 116] width 325 height 197
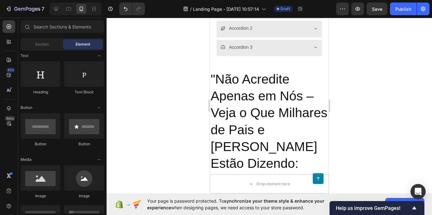
scroll to position [2054, 0]
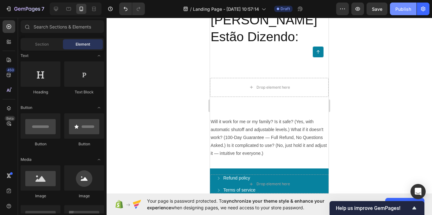
click at [397, 10] on div "Publish" at bounding box center [403, 9] width 16 height 7
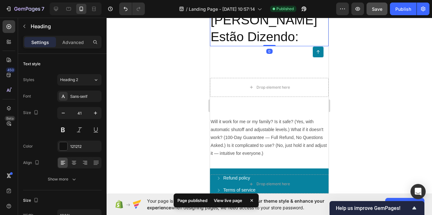
click at [380, 7] on span "Save" at bounding box center [377, 8] width 10 height 5
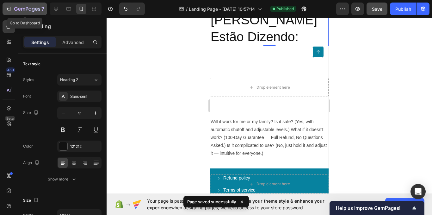
click at [8, 5] on div "7" at bounding box center [24, 9] width 39 height 8
